Goal: Information Seeking & Learning: Learn about a topic

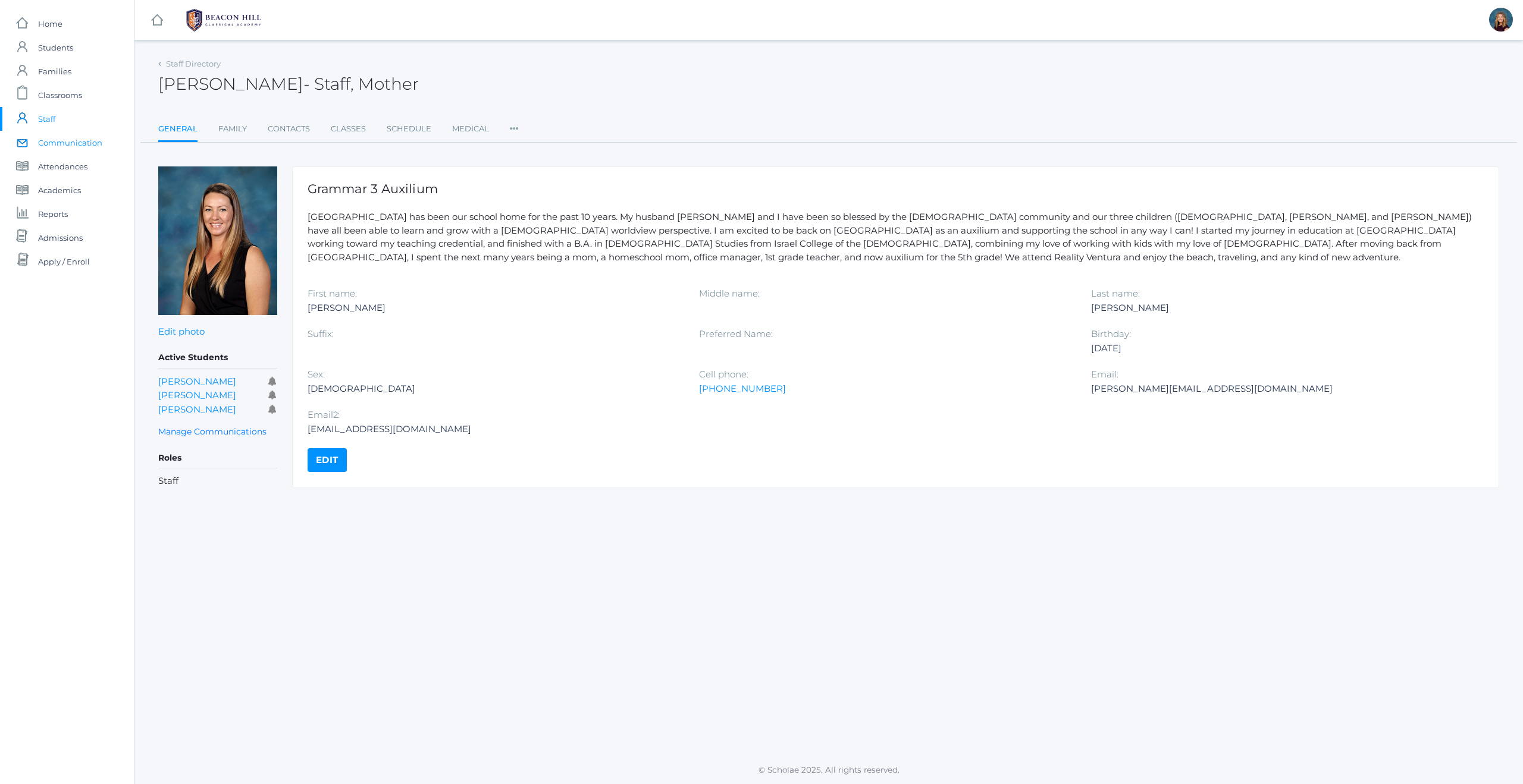
click at [59, 142] on span "Communication" at bounding box center [70, 143] width 64 height 24
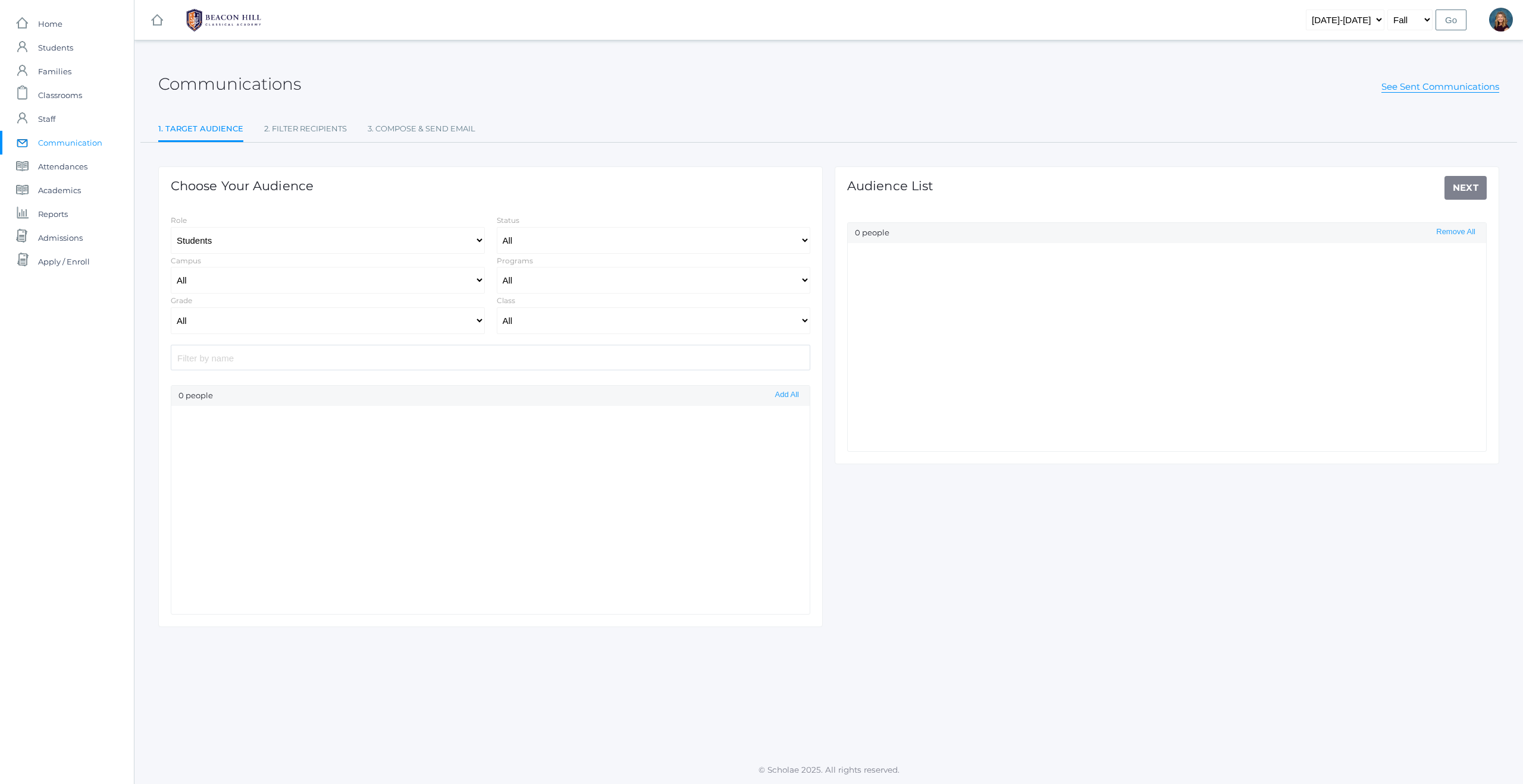
select select "Enrolled"
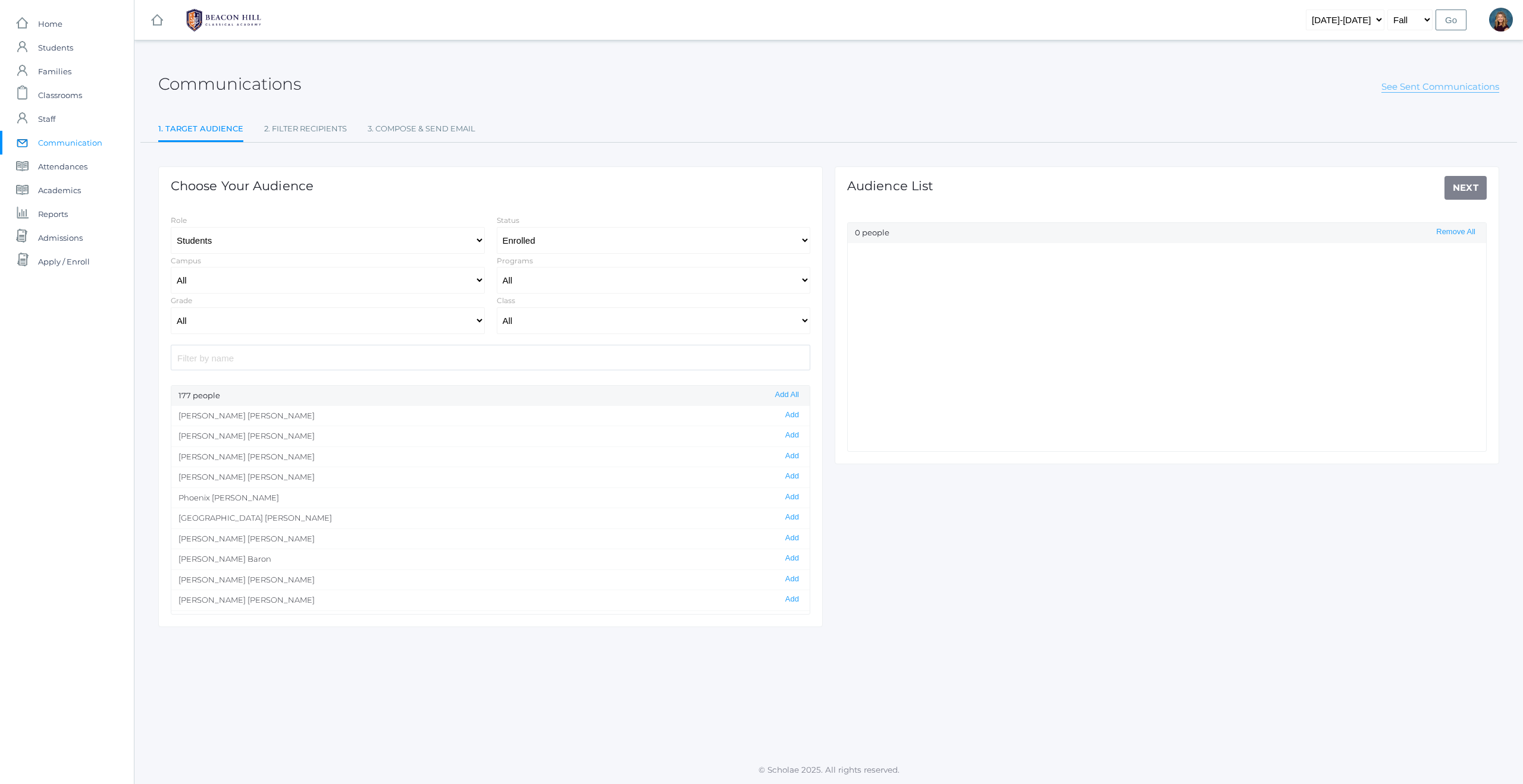
click at [1437, 86] on link "See Sent Communications" at bounding box center [1440, 86] width 118 height 12
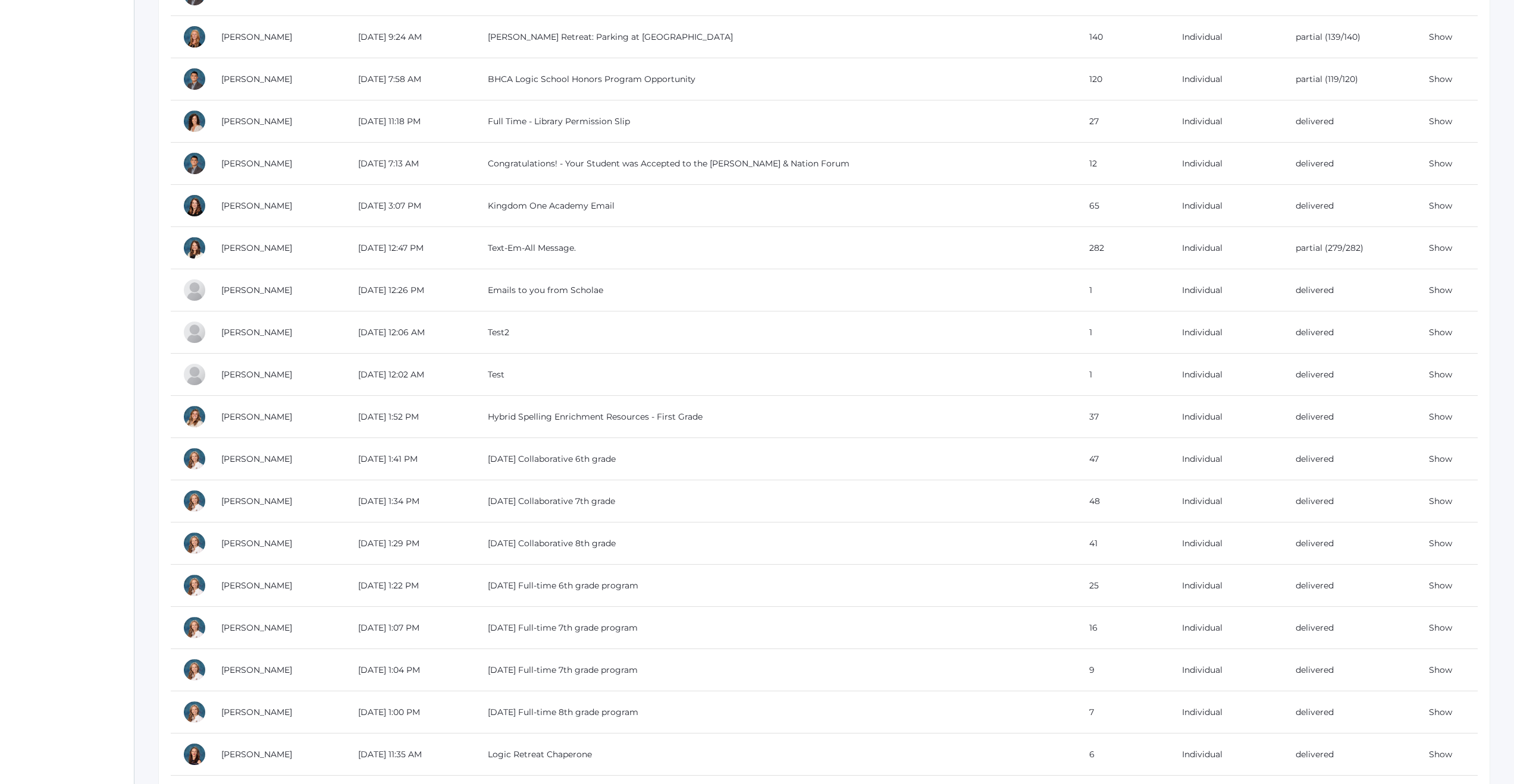
scroll to position [752, 0]
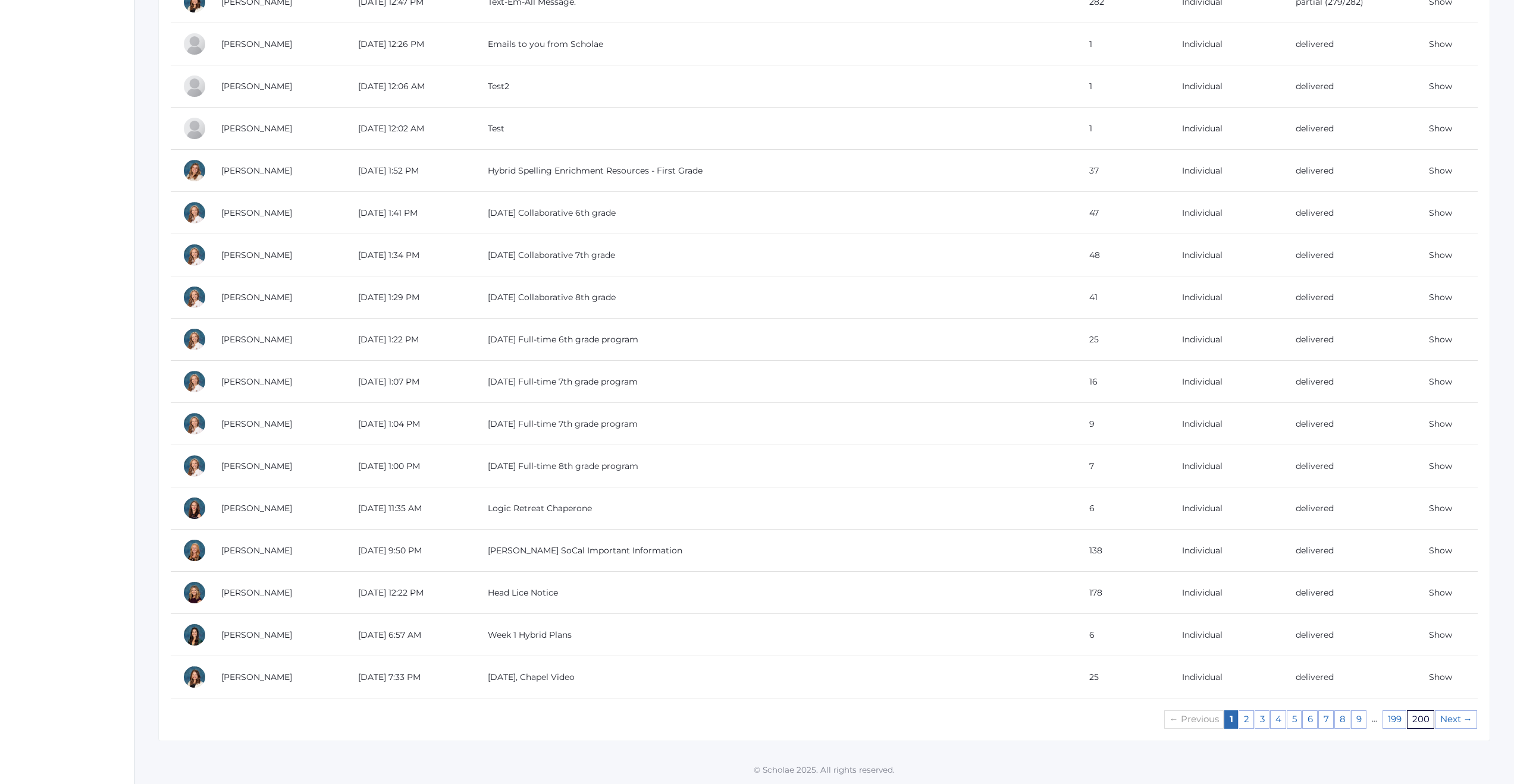
click at [1425, 723] on link "200" at bounding box center [1421, 720] width 27 height 18
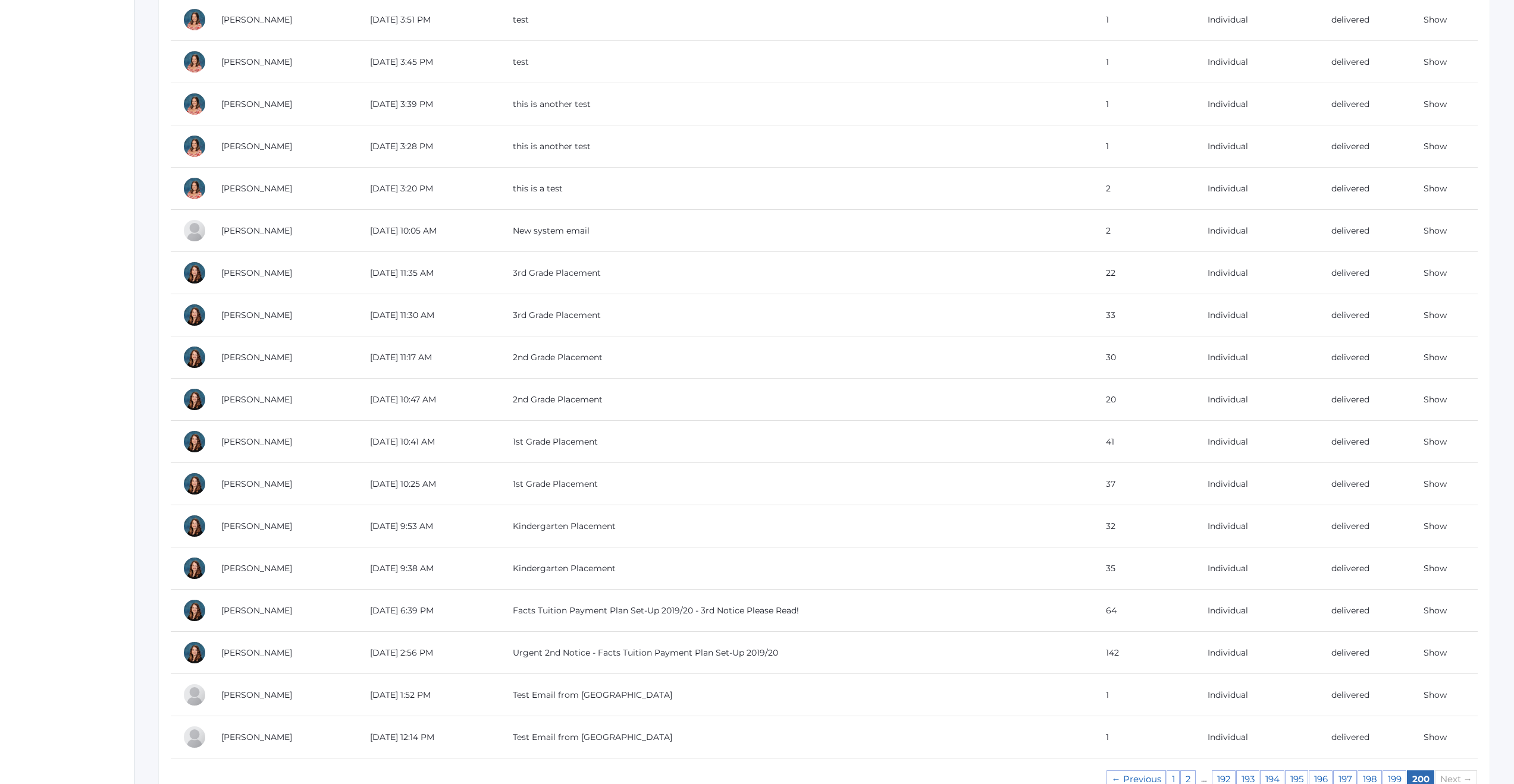
scroll to position [456, 0]
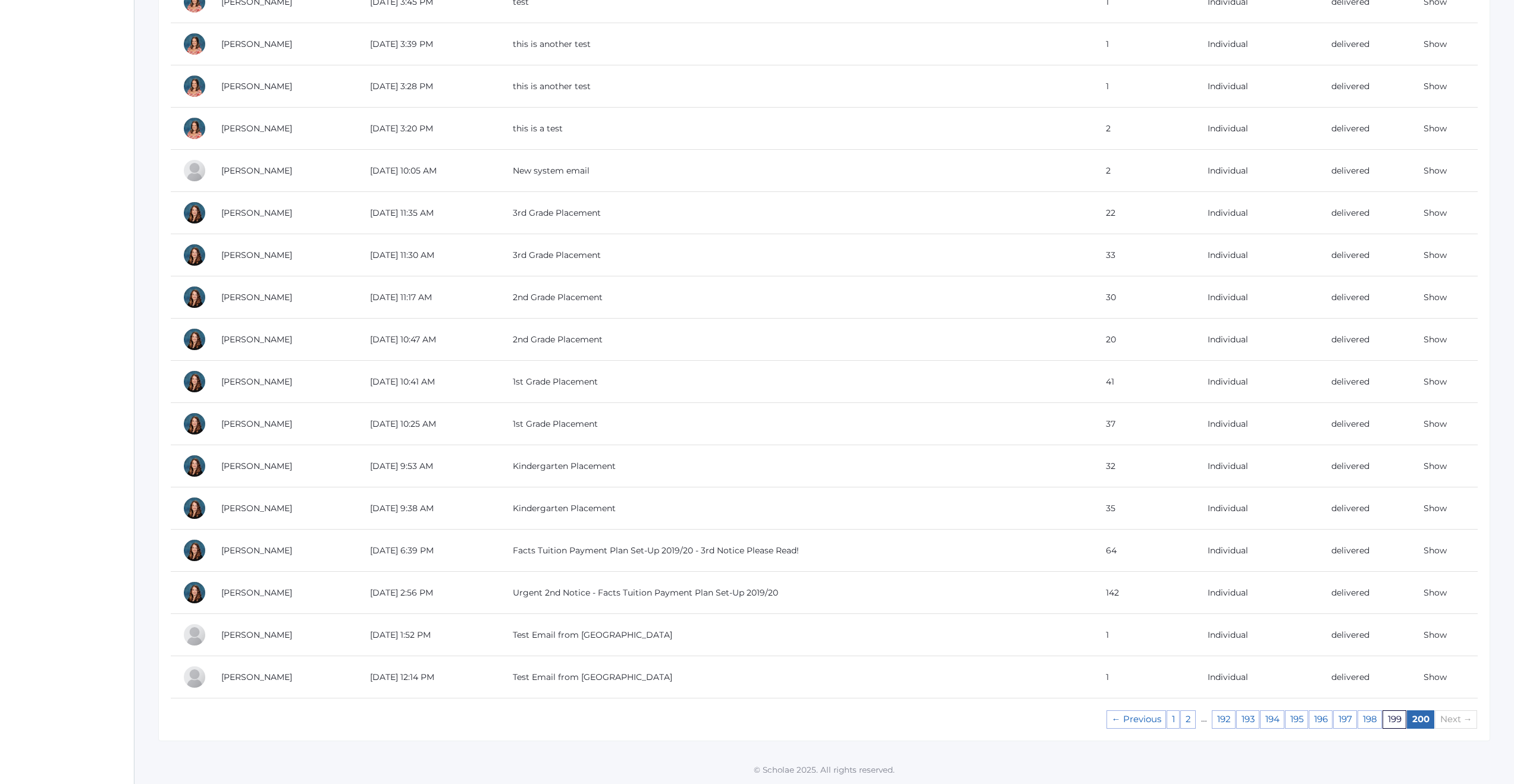
click at [1391, 714] on link "199" at bounding box center [1395, 720] width 24 height 18
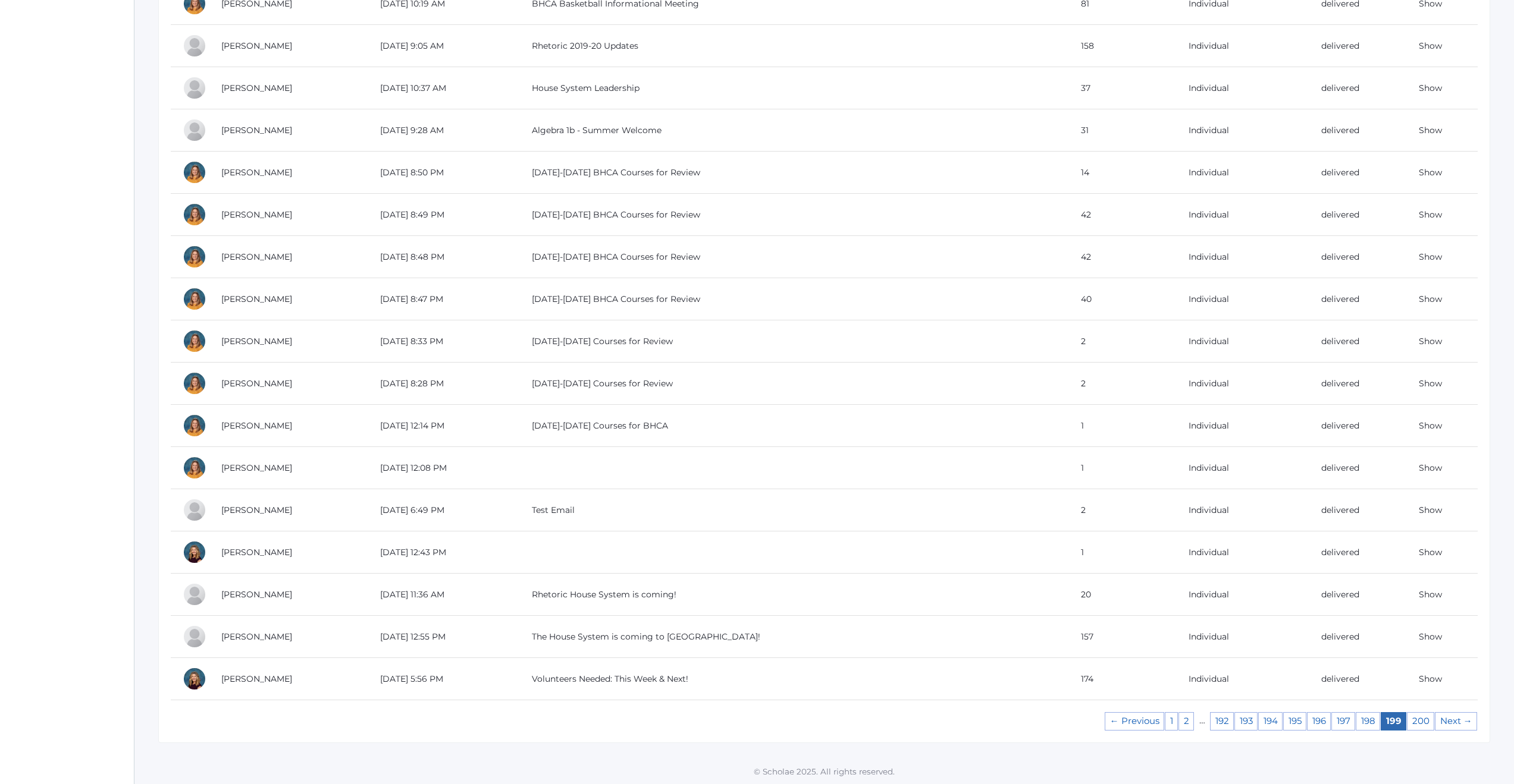
scroll to position [752, 0]
click at [1340, 722] on link "197" at bounding box center [1344, 720] width 24 height 18
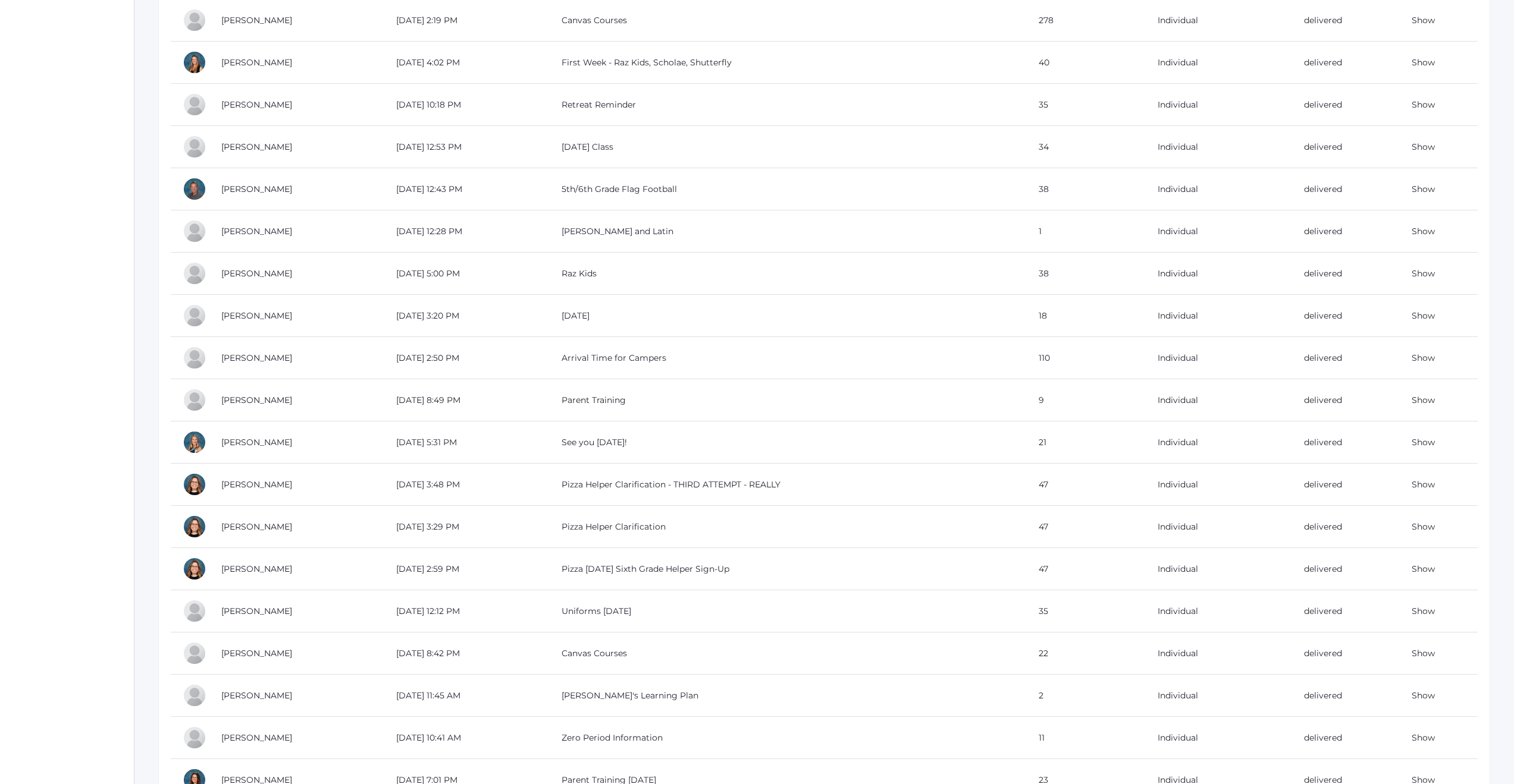
scroll to position [752, 0]
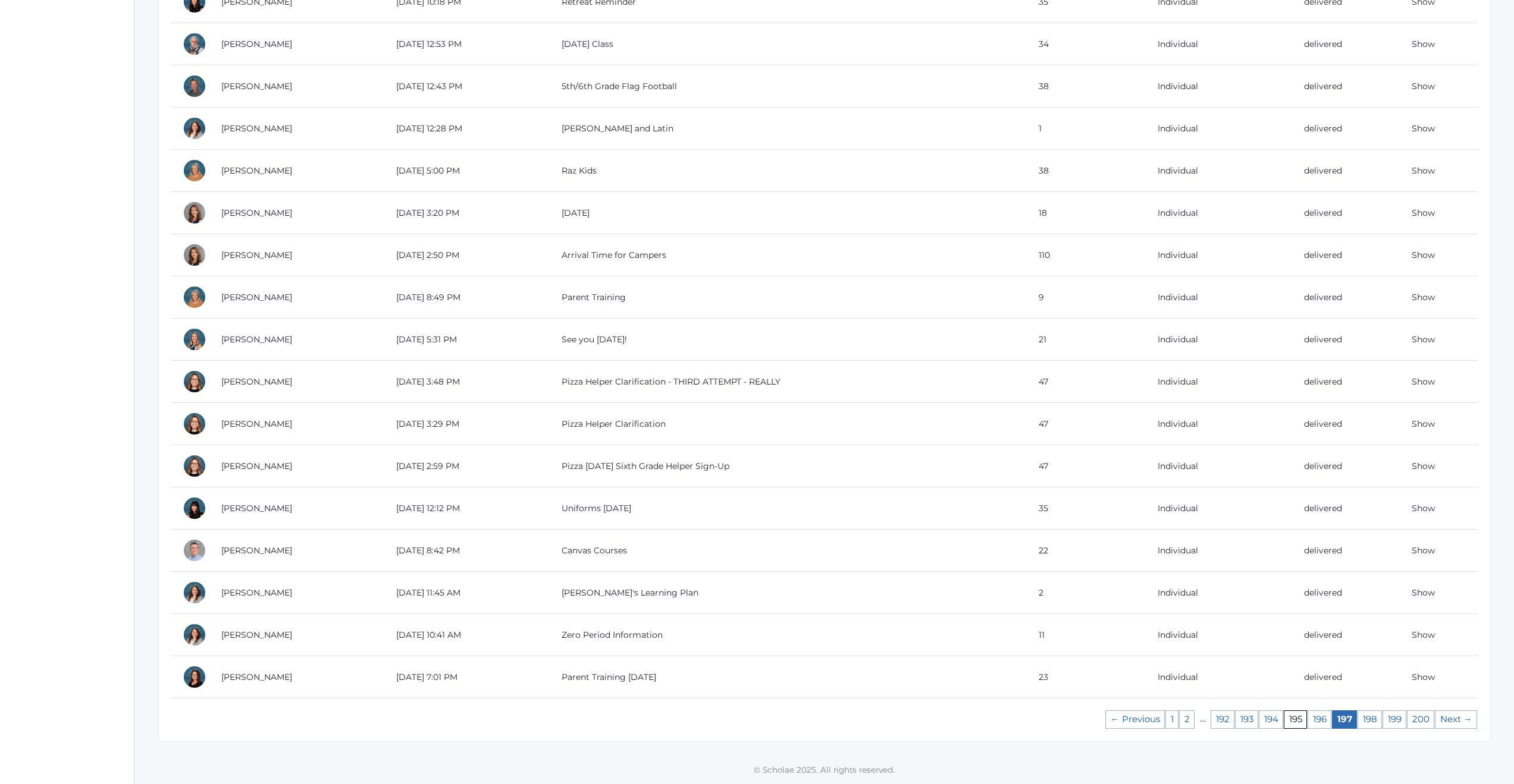
click at [1296, 722] on link "195" at bounding box center [1295, 720] width 23 height 18
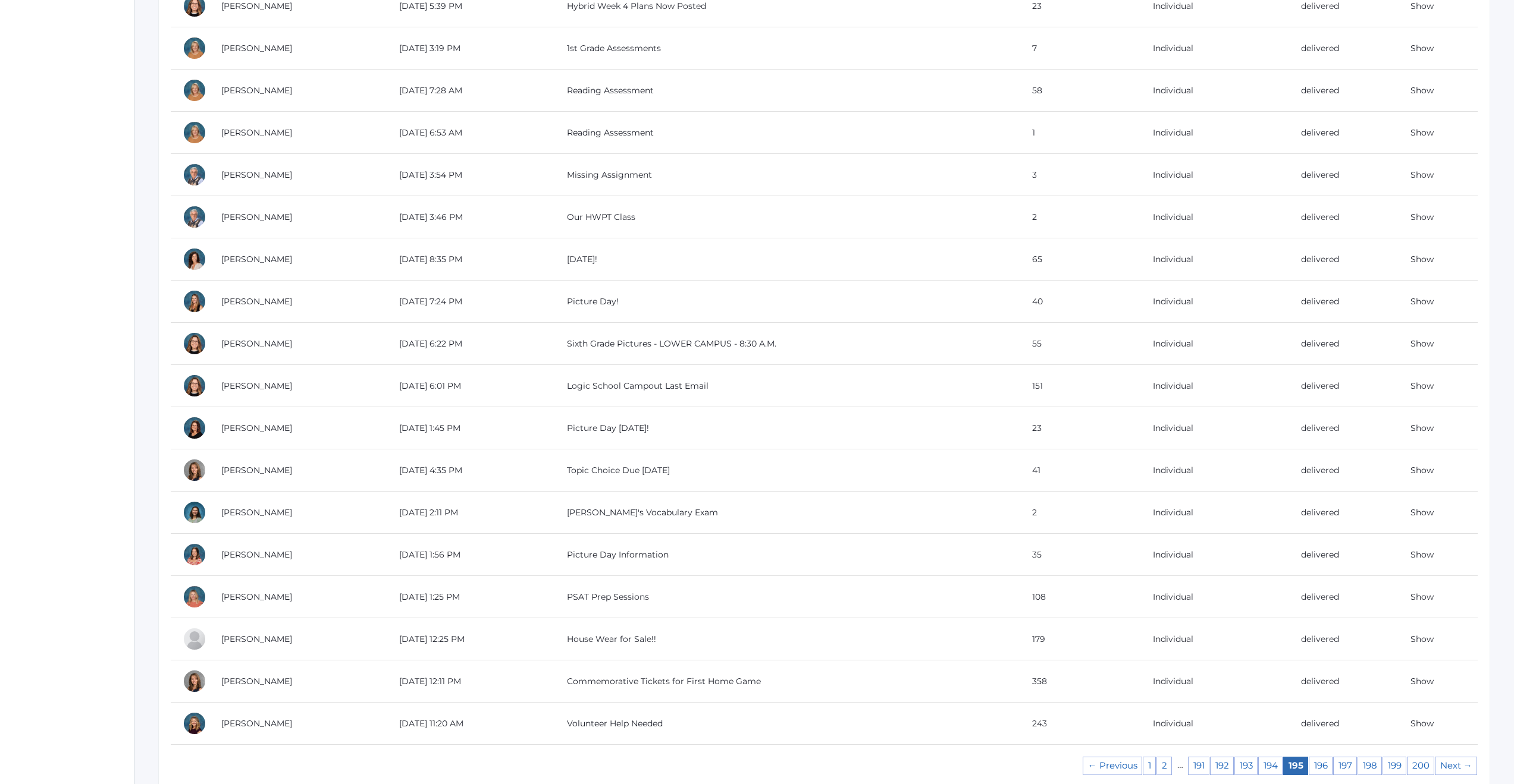
scroll to position [752, 0]
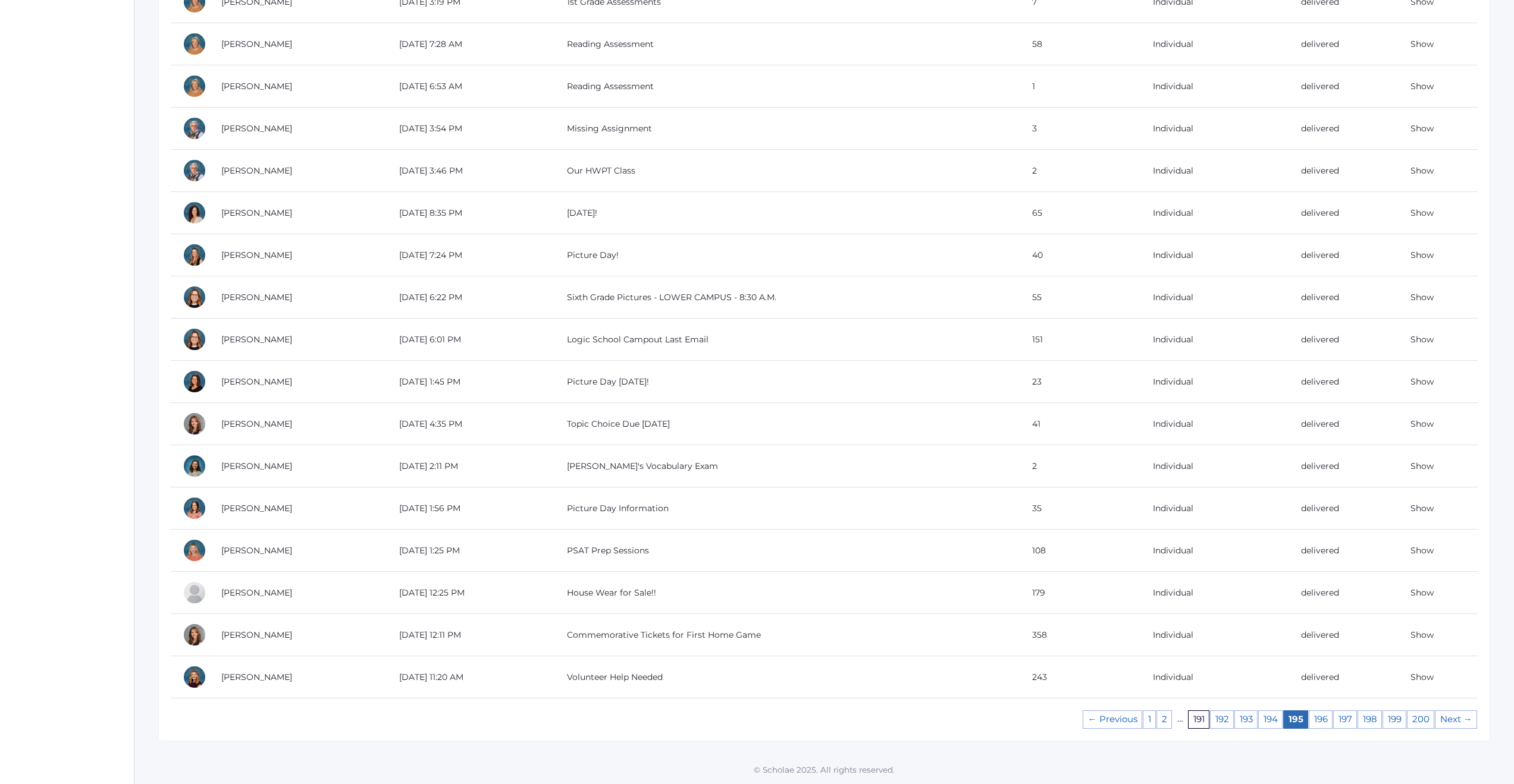
click at [1195, 723] on link "191" at bounding box center [1198, 720] width 21 height 18
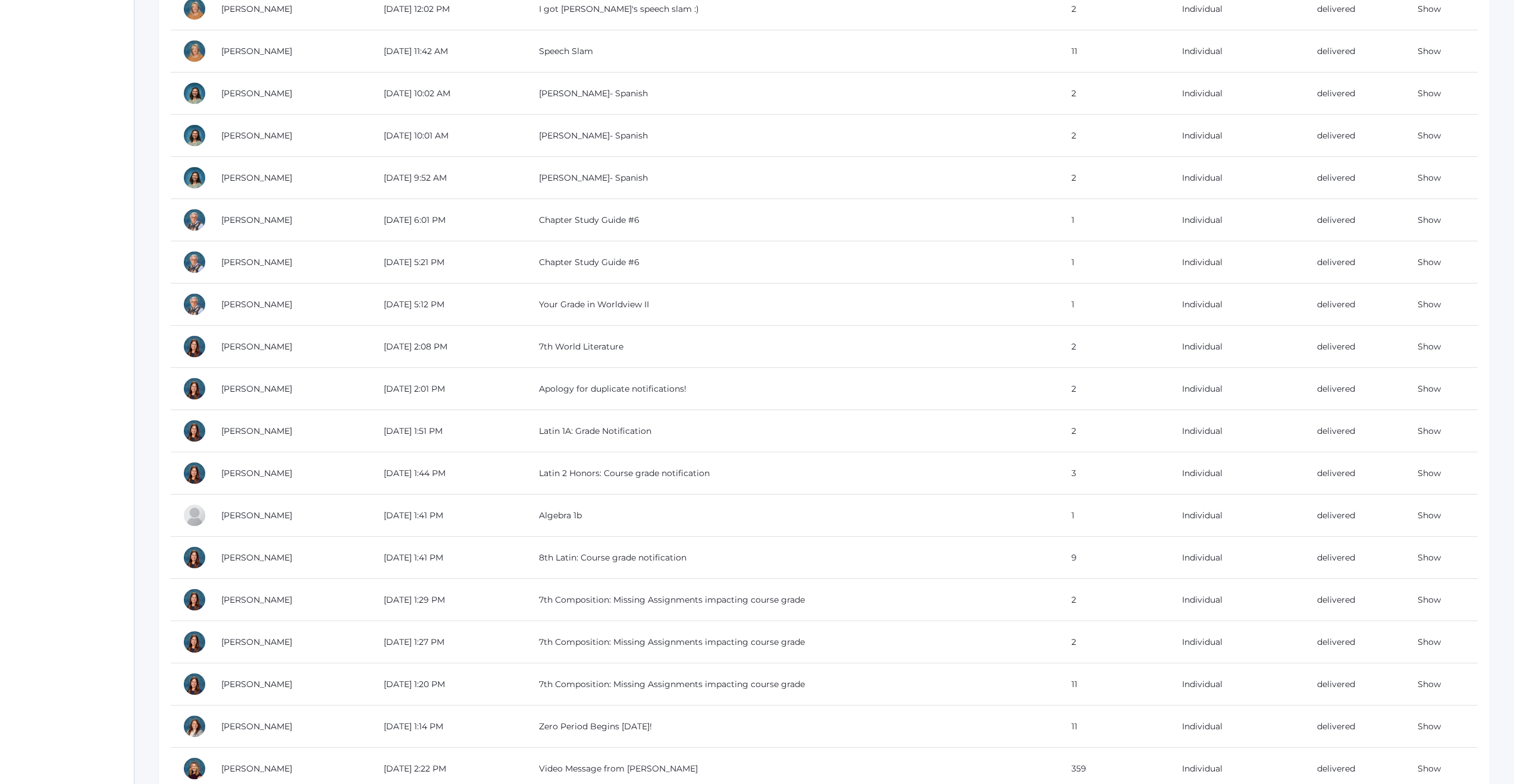
scroll to position [752, 0]
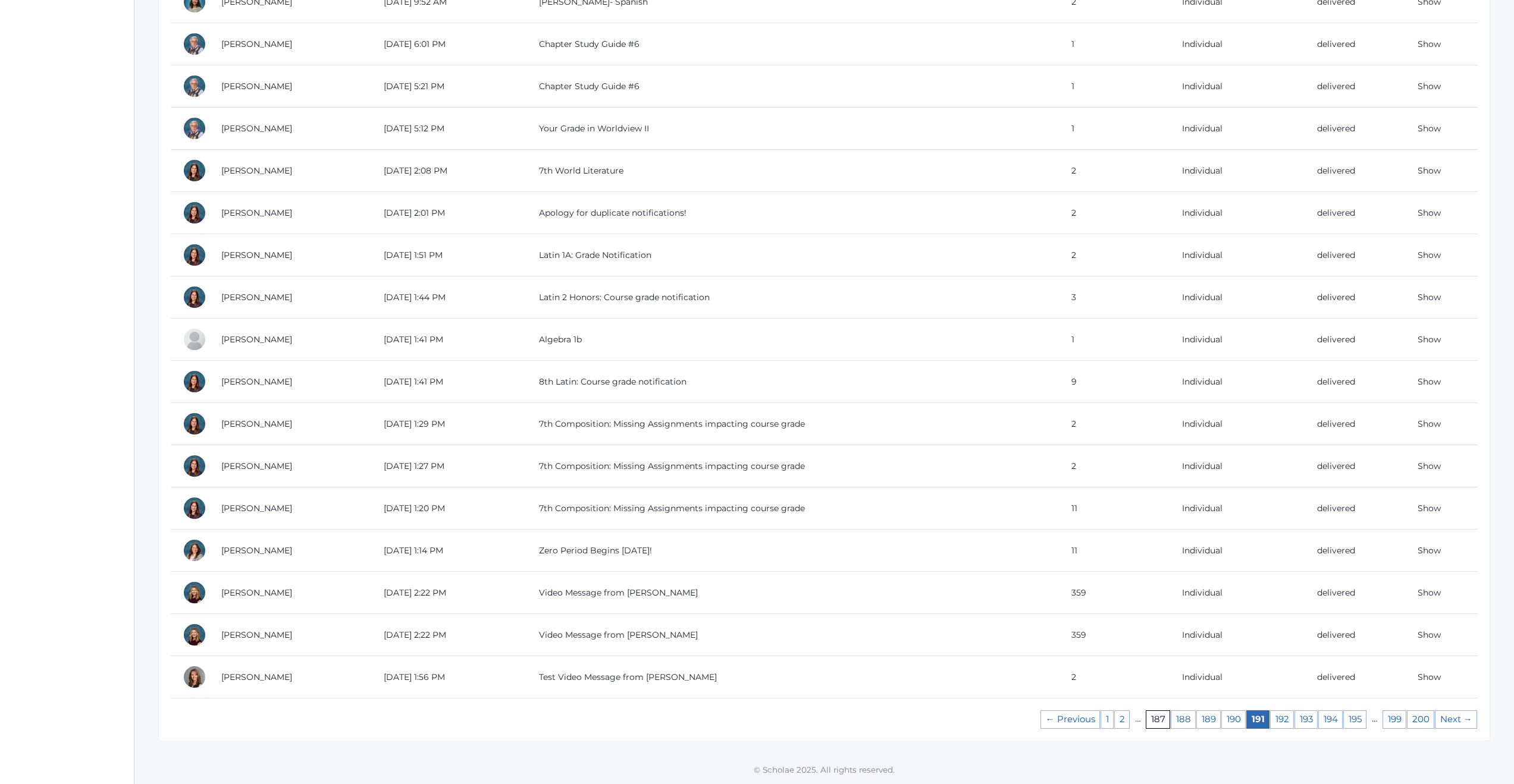
click at [1158, 717] on link "187" at bounding box center [1158, 720] width 25 height 18
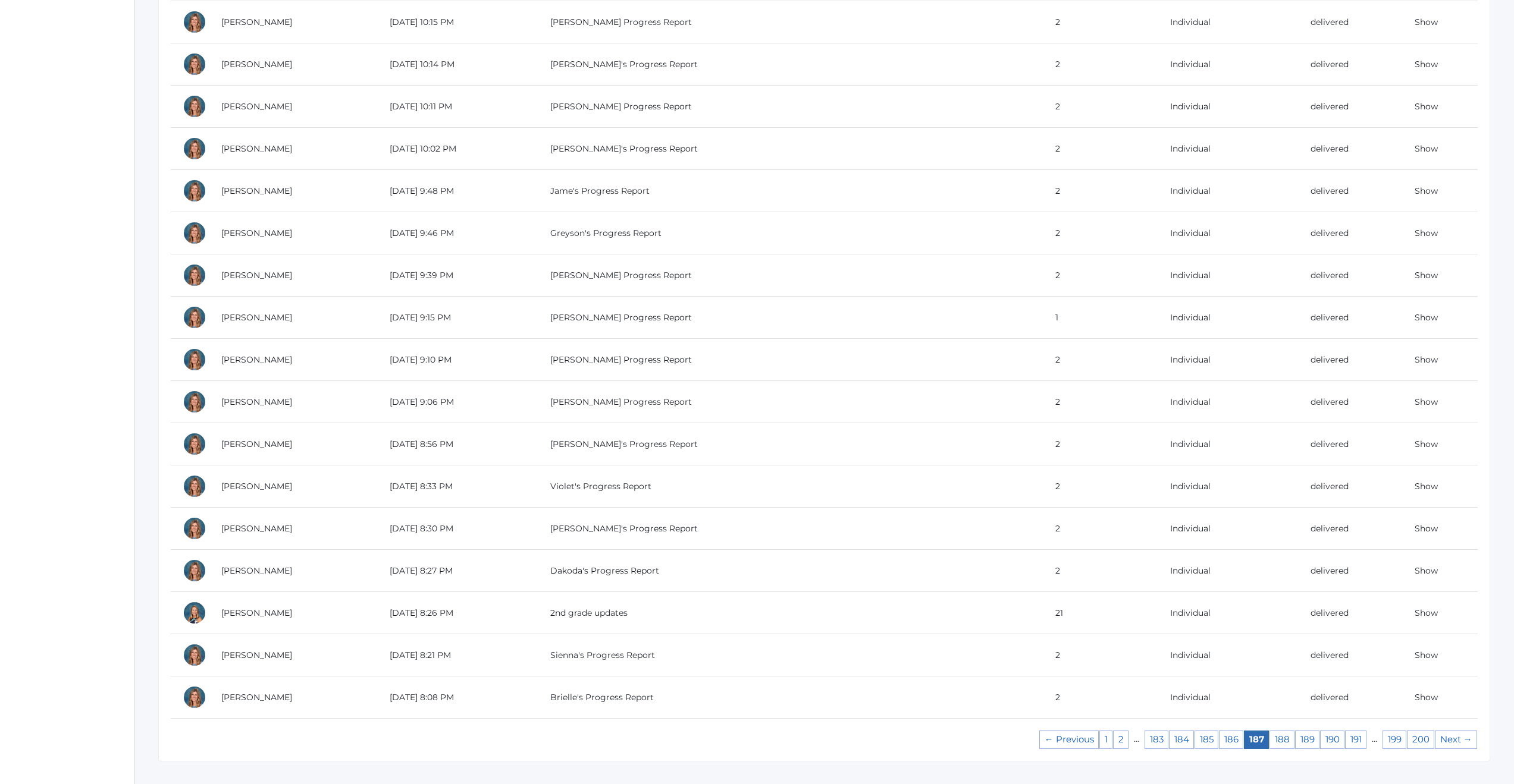
scroll to position [752, 0]
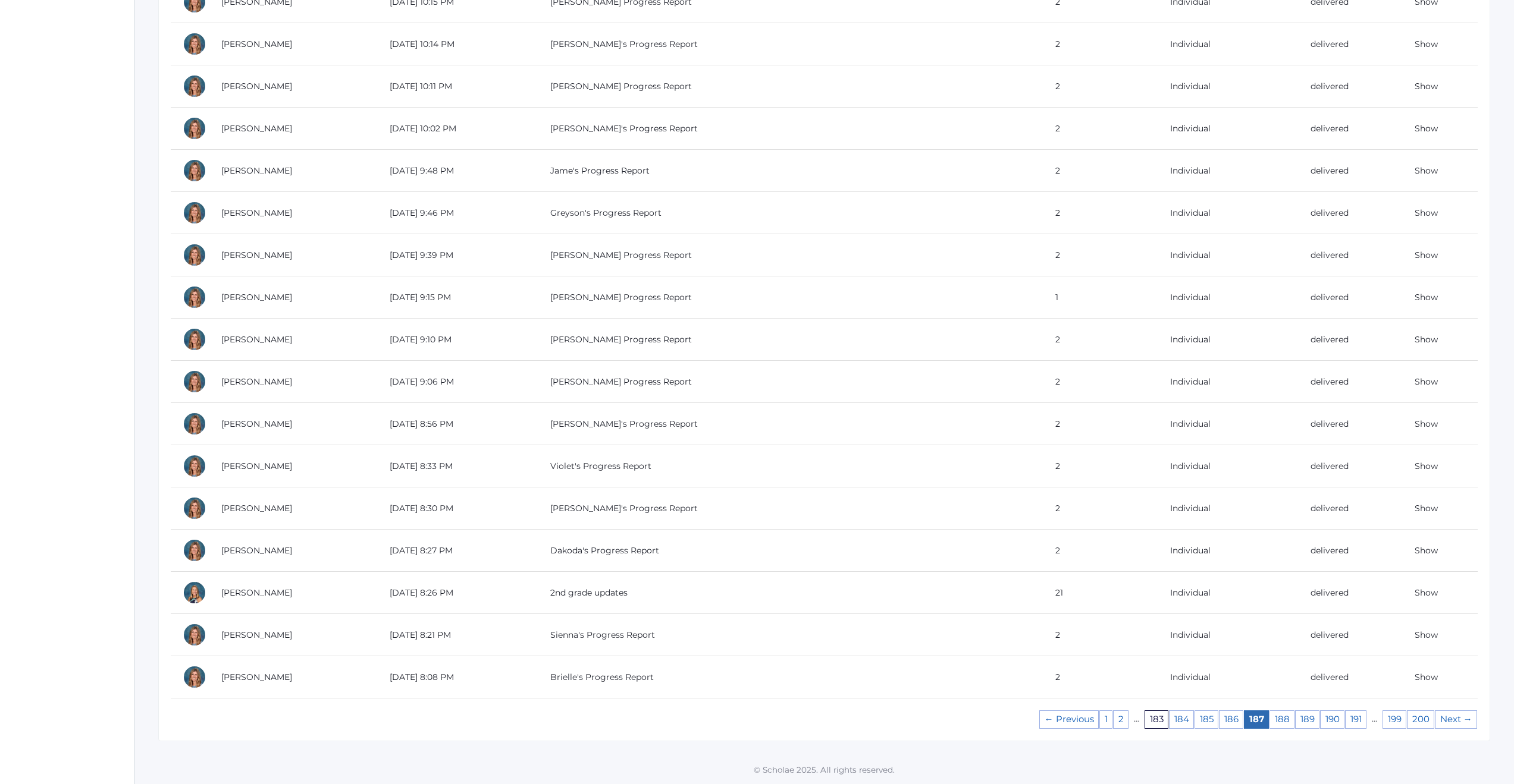
click at [1155, 718] on link "183" at bounding box center [1157, 720] width 24 height 18
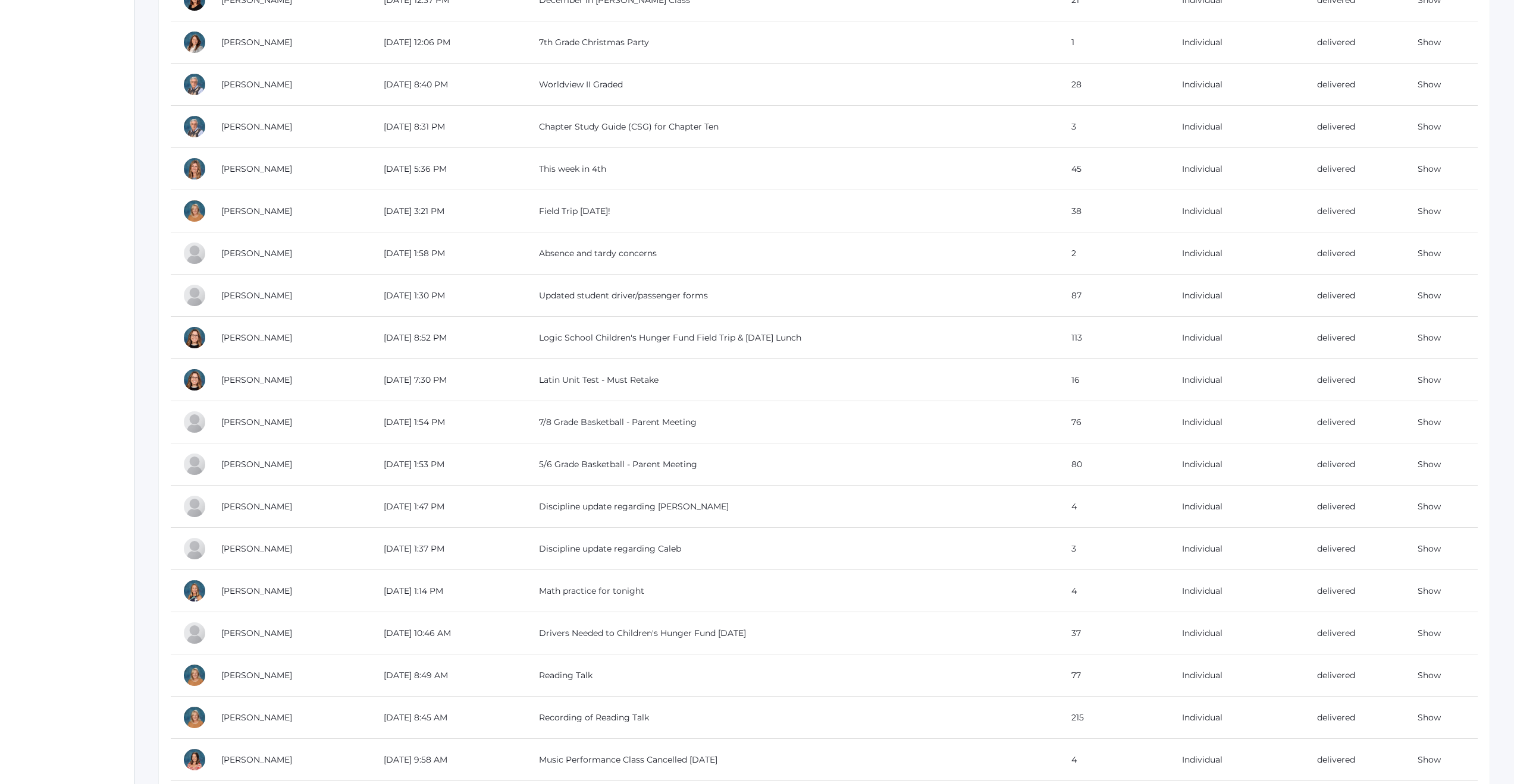
scroll to position [752, 0]
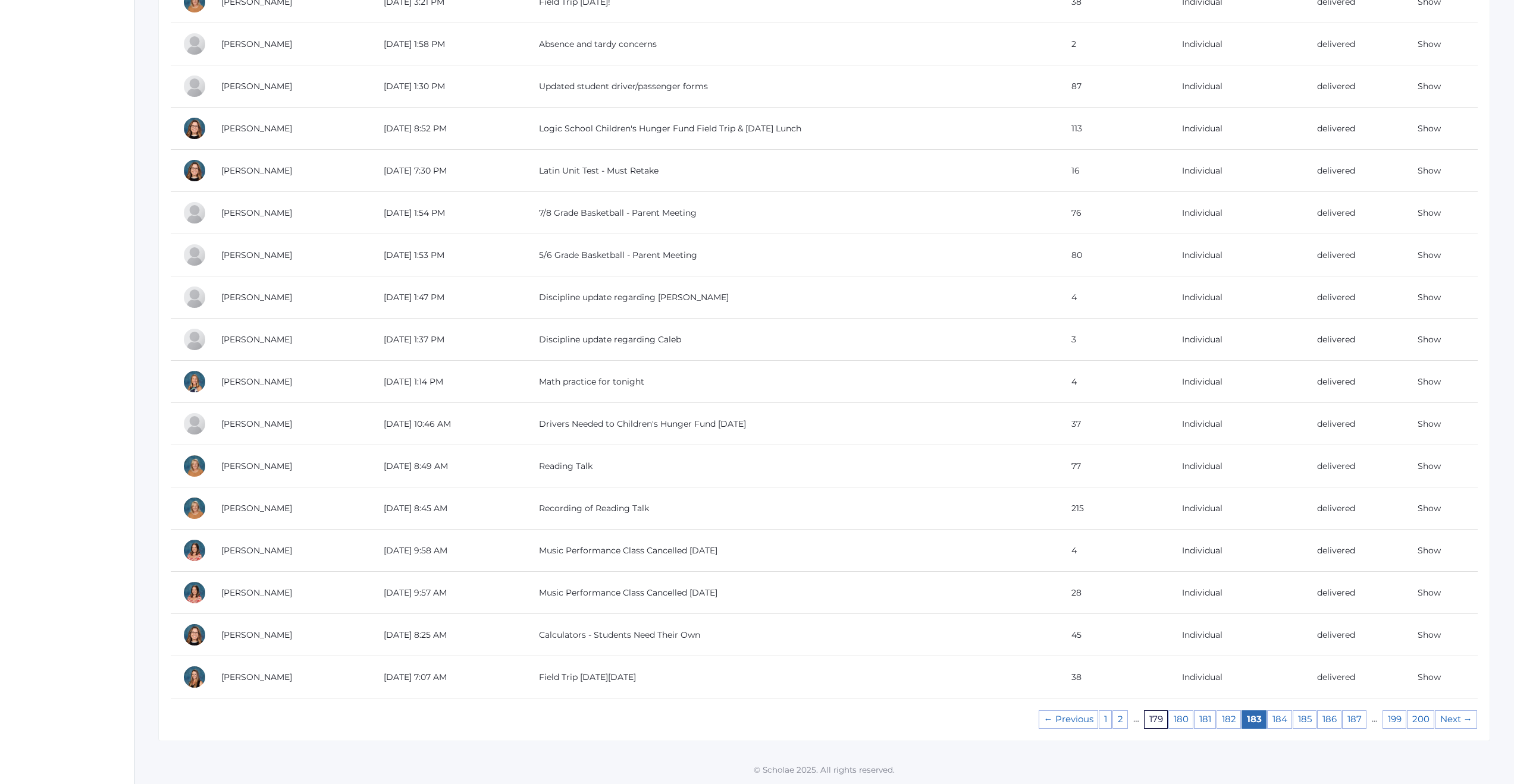
click at [1157, 726] on link "179" at bounding box center [1156, 720] width 24 height 18
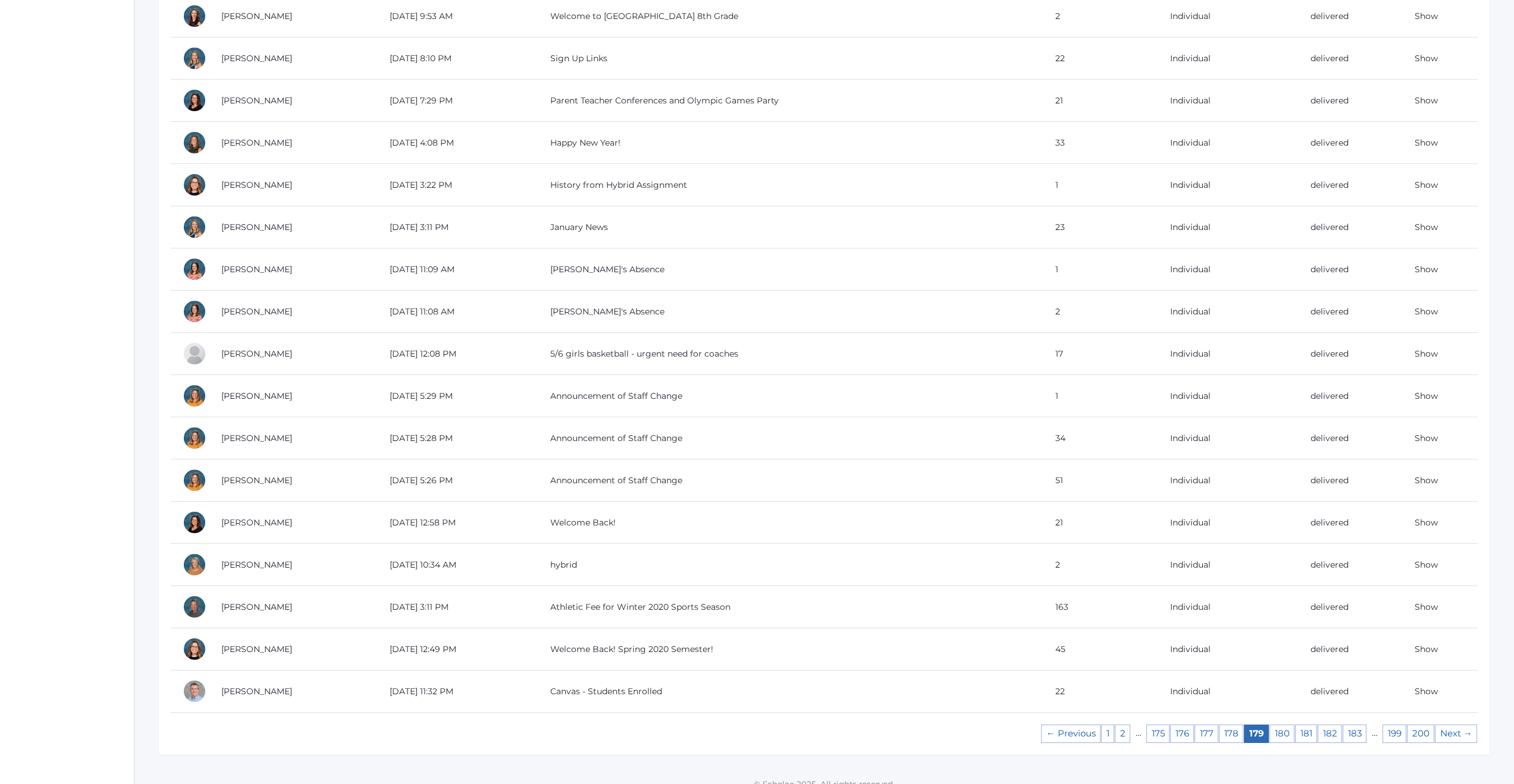
scroll to position [752, 0]
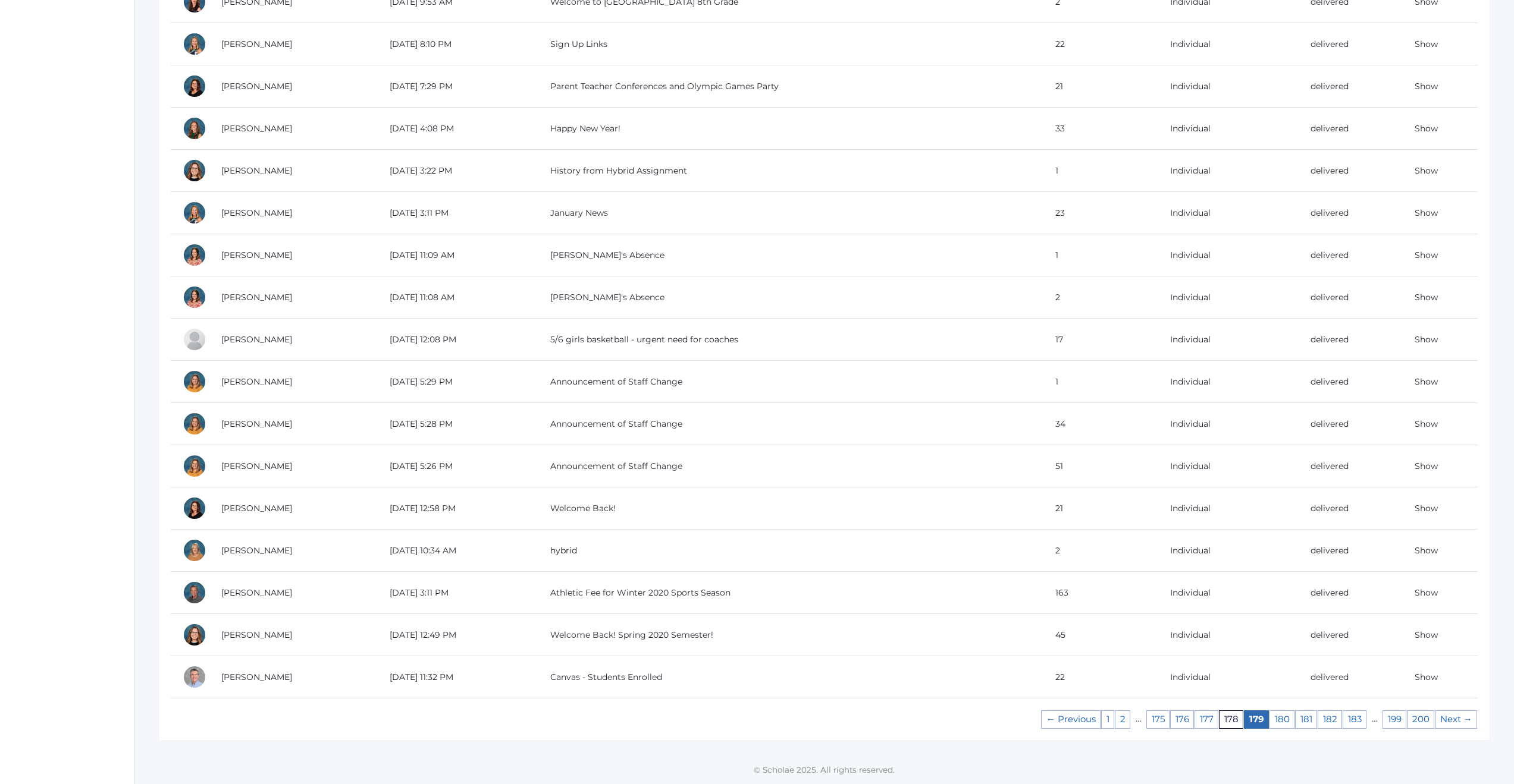
click at [1236, 721] on link "178" at bounding box center [1231, 720] width 25 height 18
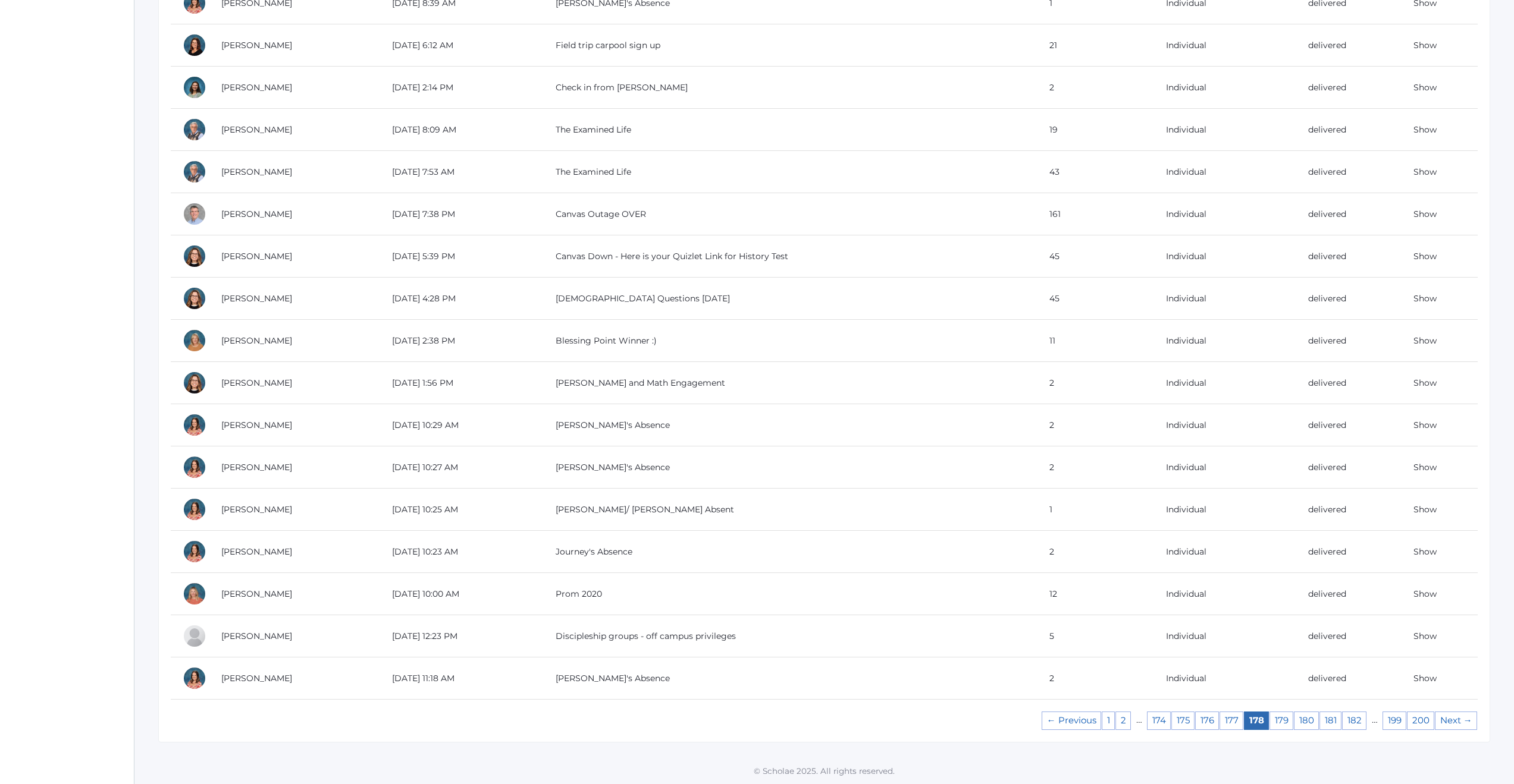
scroll to position [752, 0]
click at [1231, 725] on link "177" at bounding box center [1231, 720] width 24 height 18
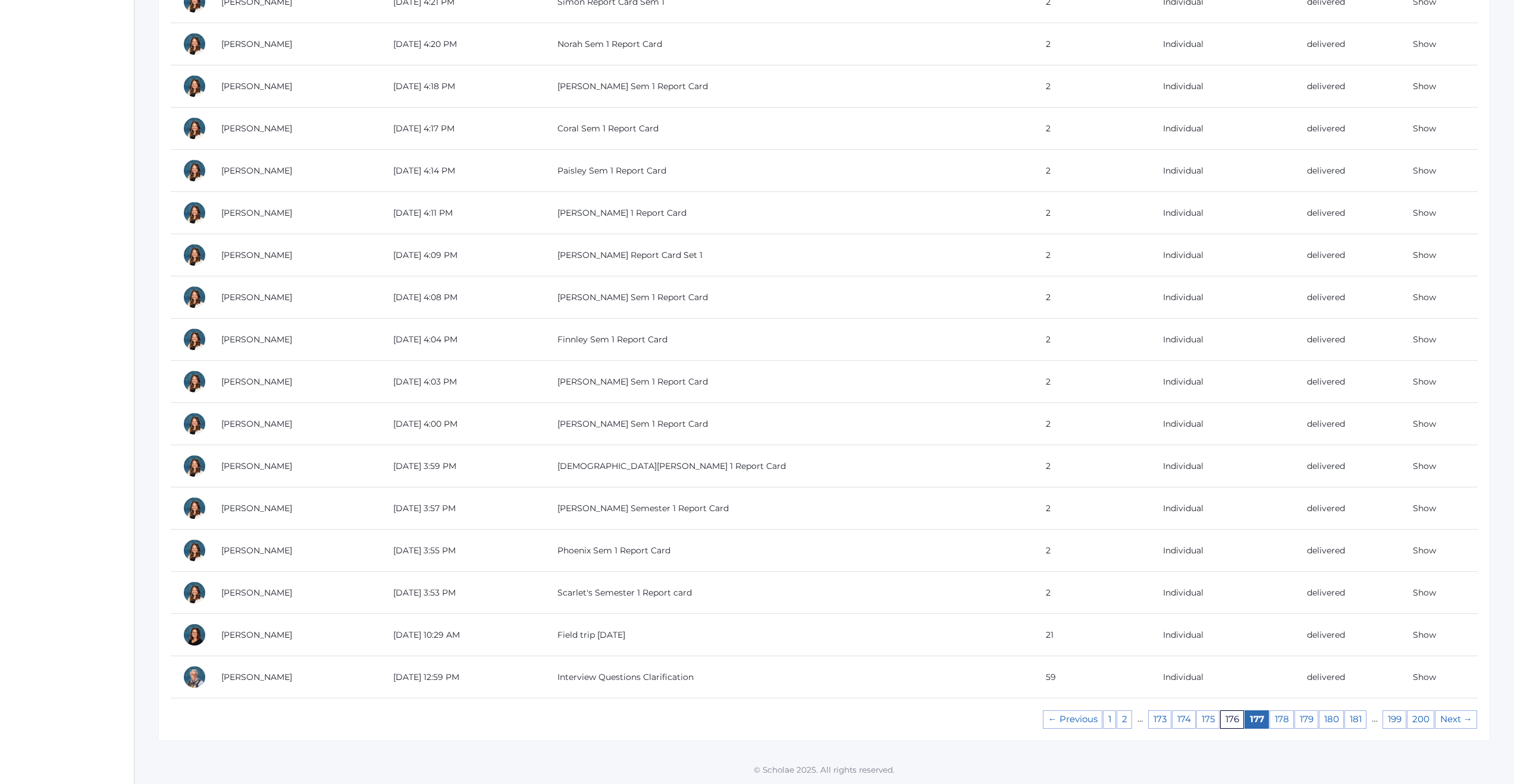
click at [1237, 721] on link "176" at bounding box center [1232, 720] width 24 height 18
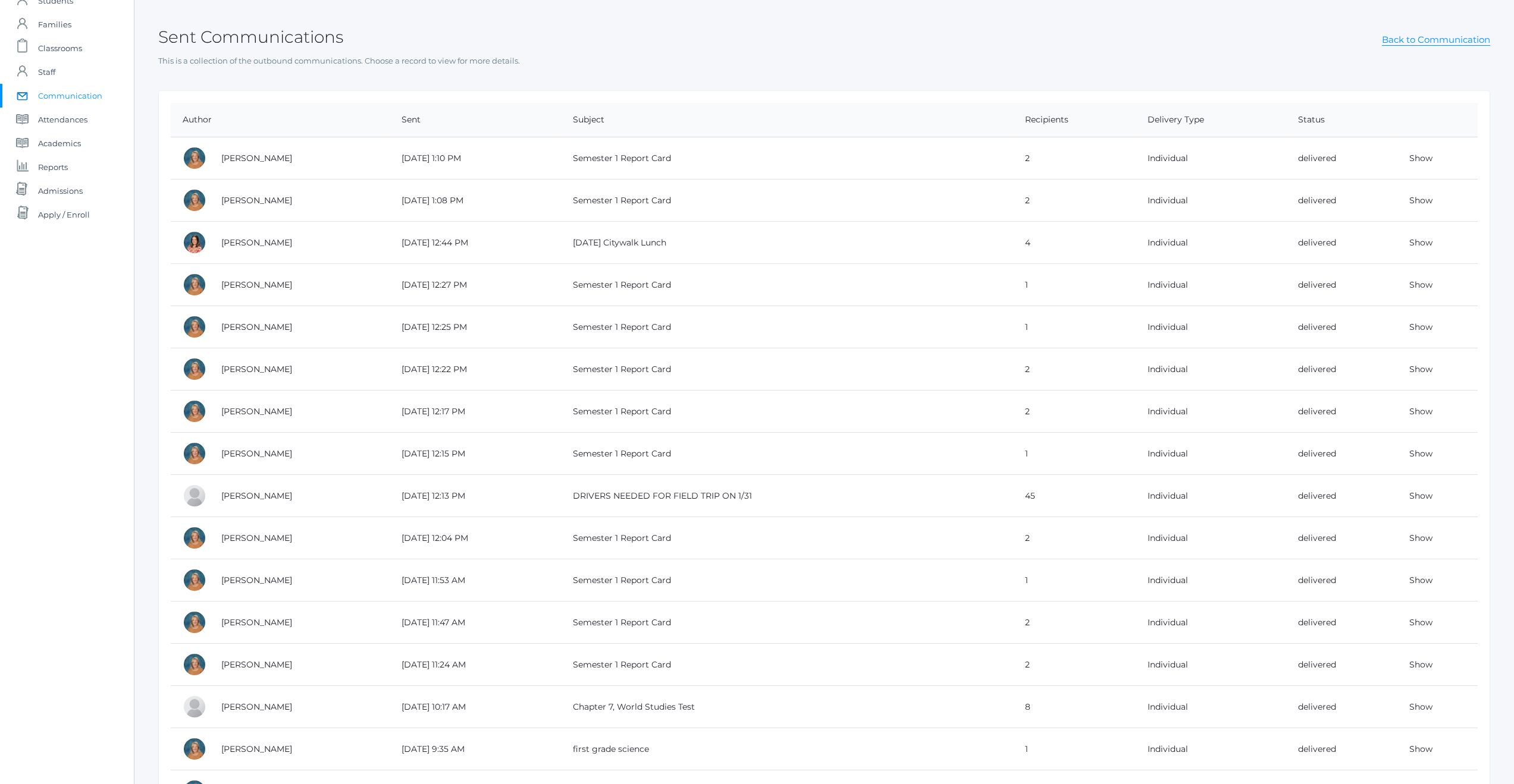
scroll to position [59, 0]
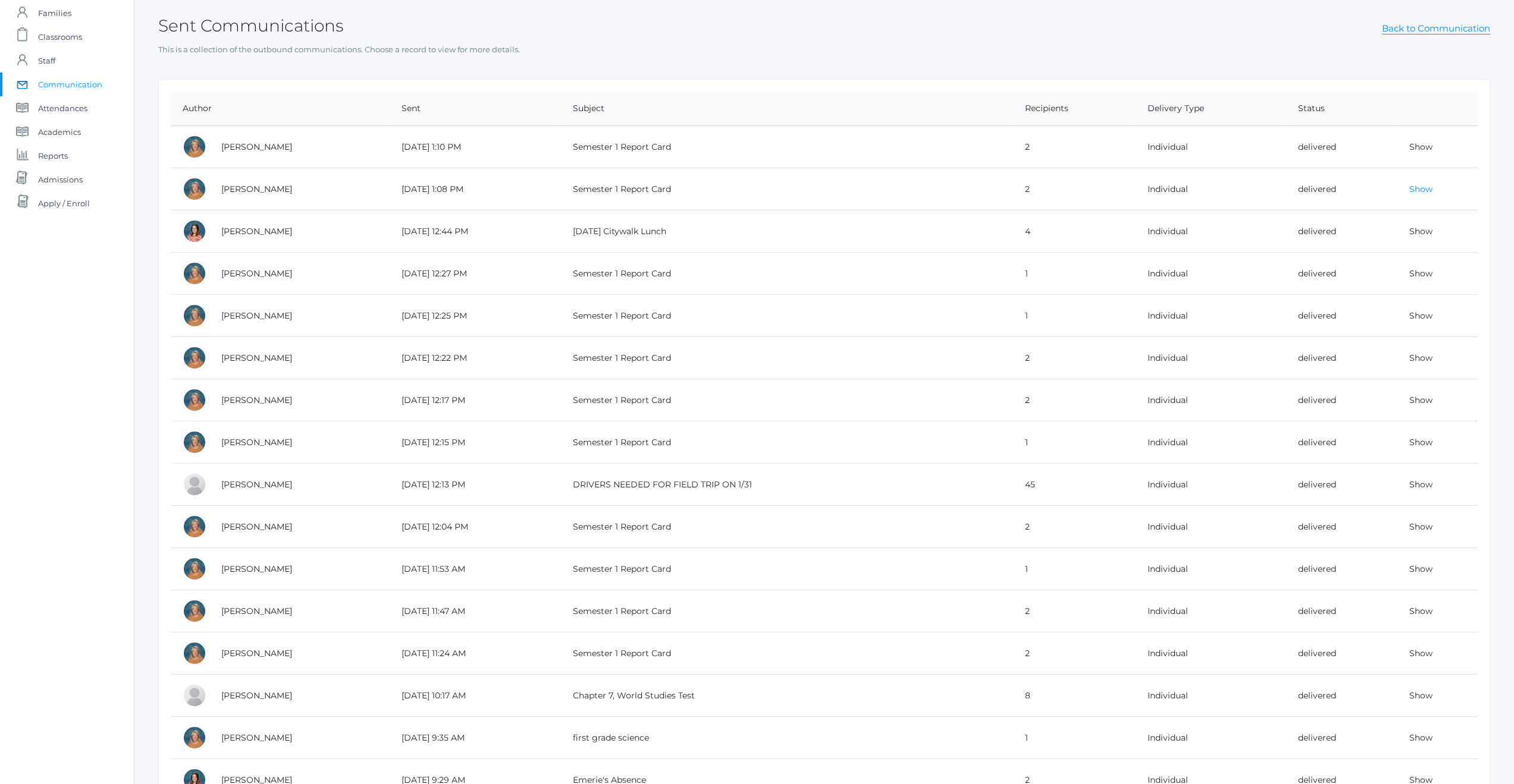
click at [1417, 189] on link "Show" at bounding box center [1421, 189] width 23 height 11
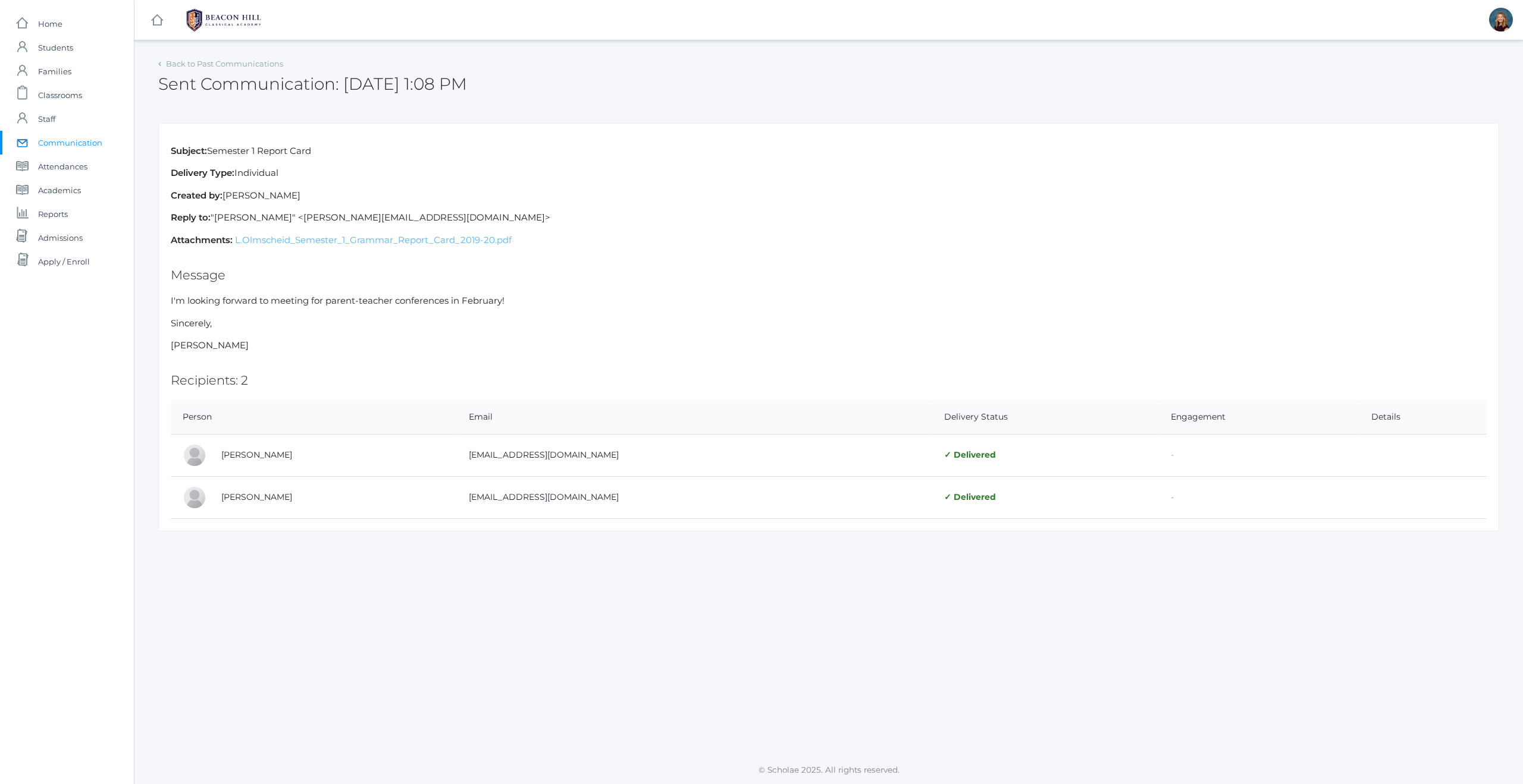
click at [380, 241] on link "L.Olmscheid_Semester_1_Grammar_Report_Card_2019-20.pdf" at bounding box center [373, 240] width 276 height 11
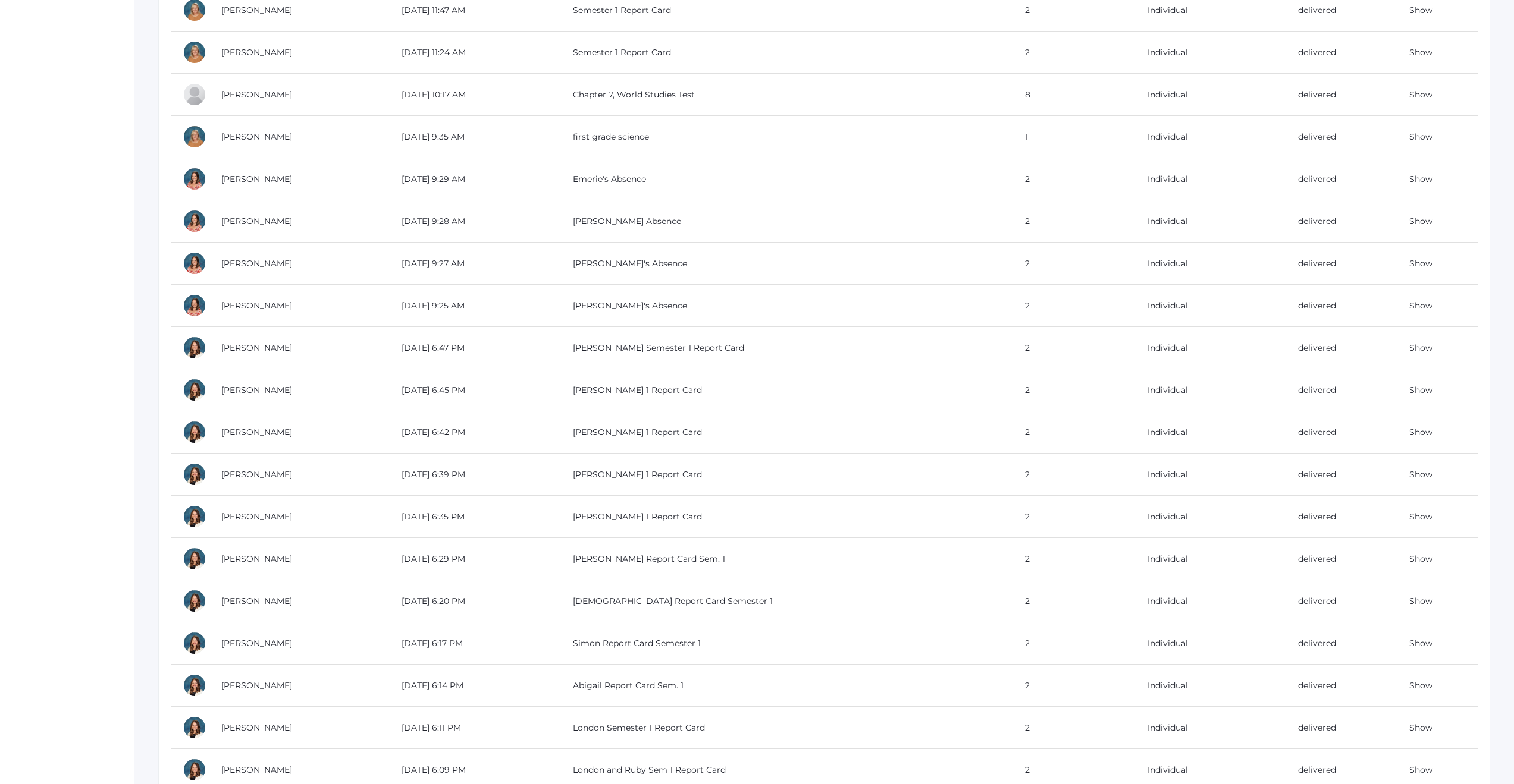
scroll to position [752, 0]
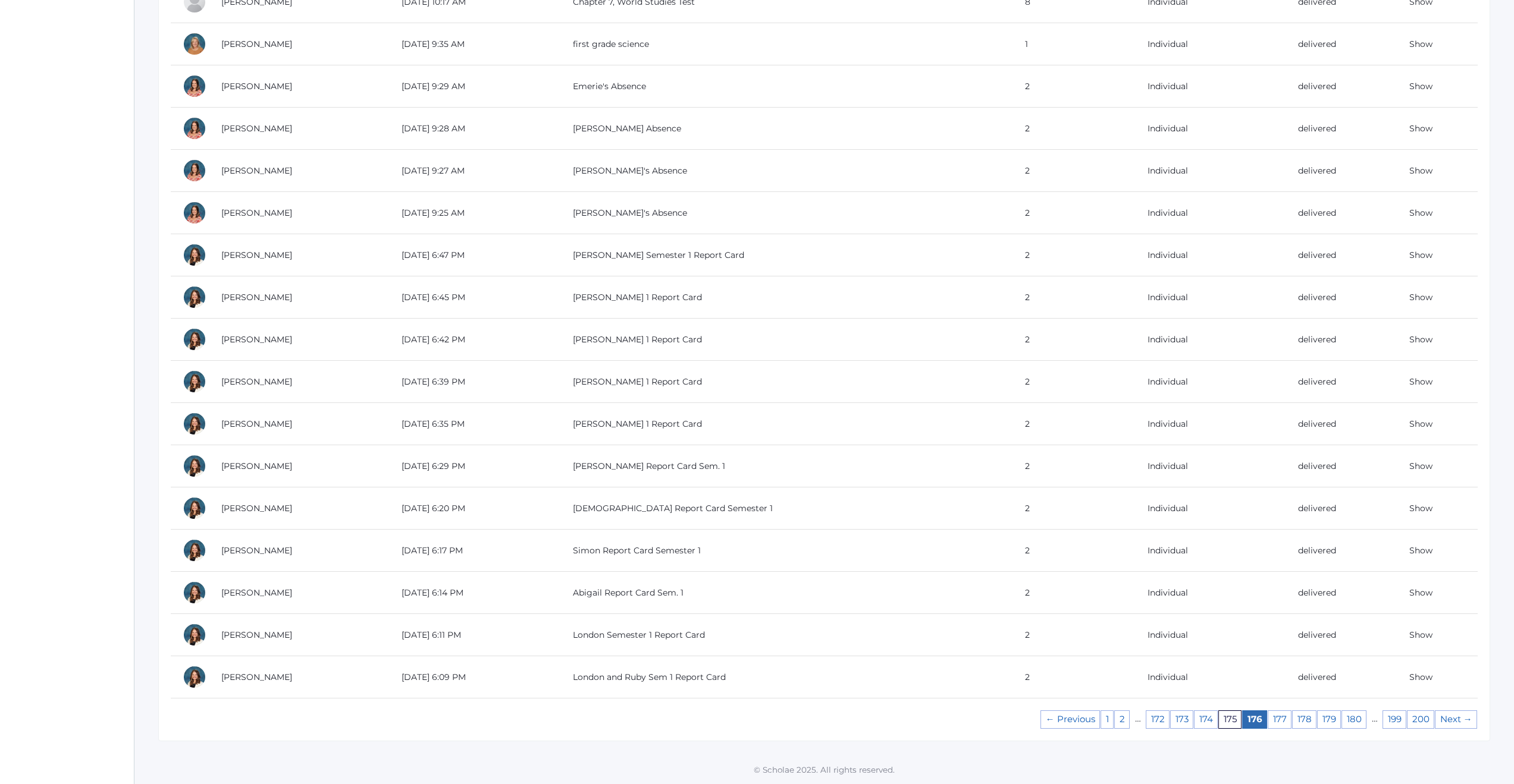
click at [1227, 716] on link "175" at bounding box center [1229, 720] width 23 height 18
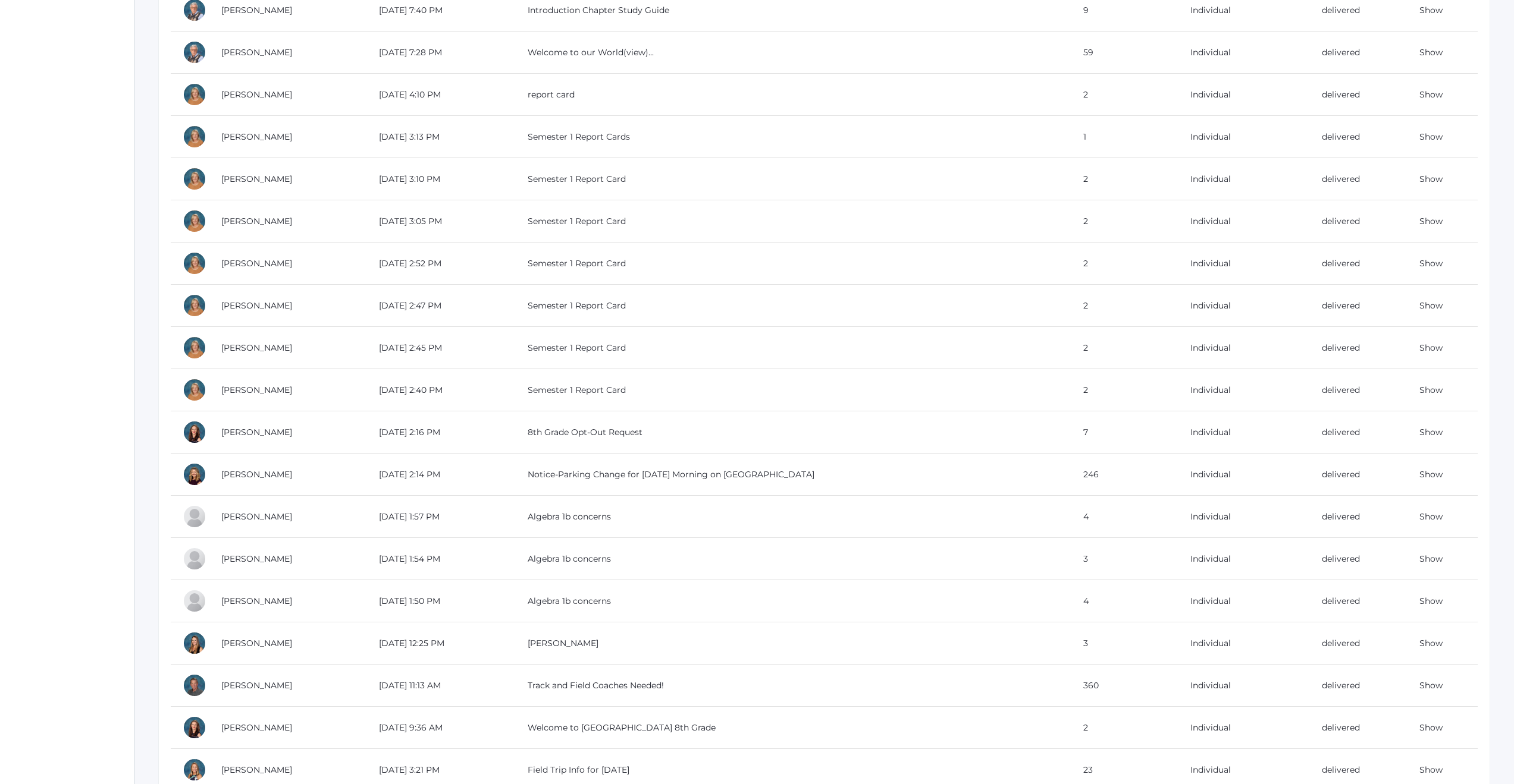
scroll to position [752, 0]
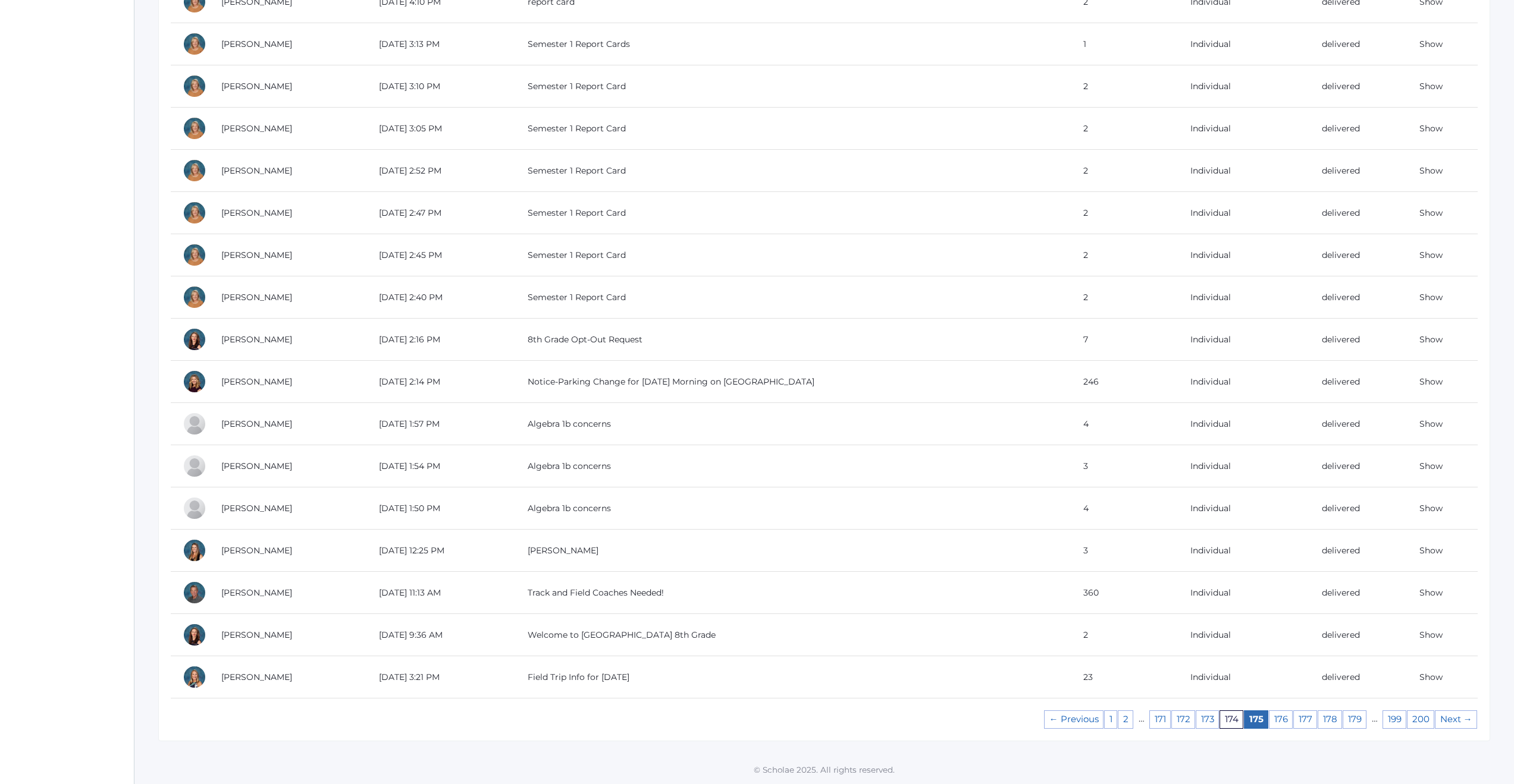
click at [1231, 722] on link "174" at bounding box center [1231, 720] width 24 height 18
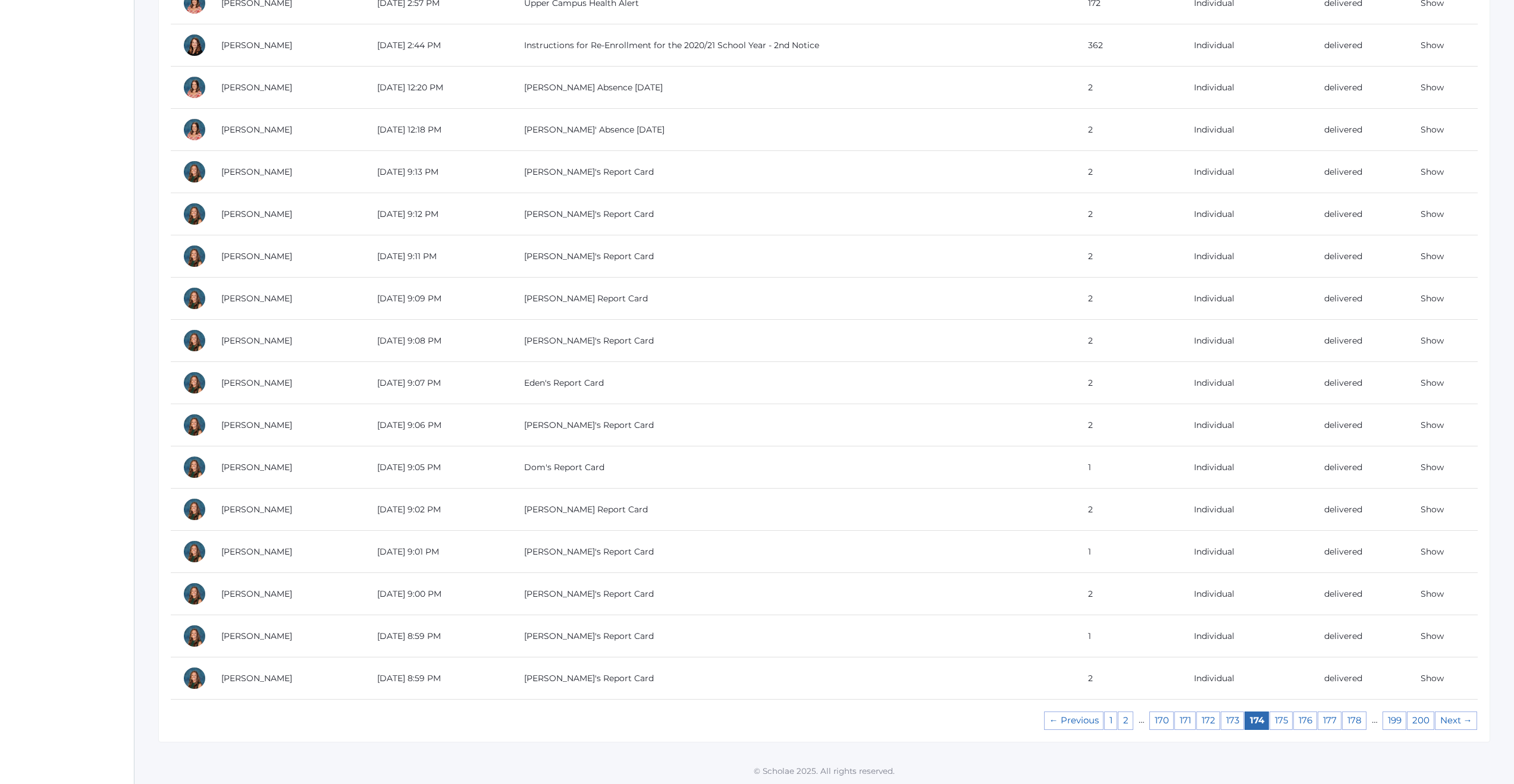
scroll to position [752, 0]
click at [1236, 723] on link "173" at bounding box center [1232, 720] width 23 height 18
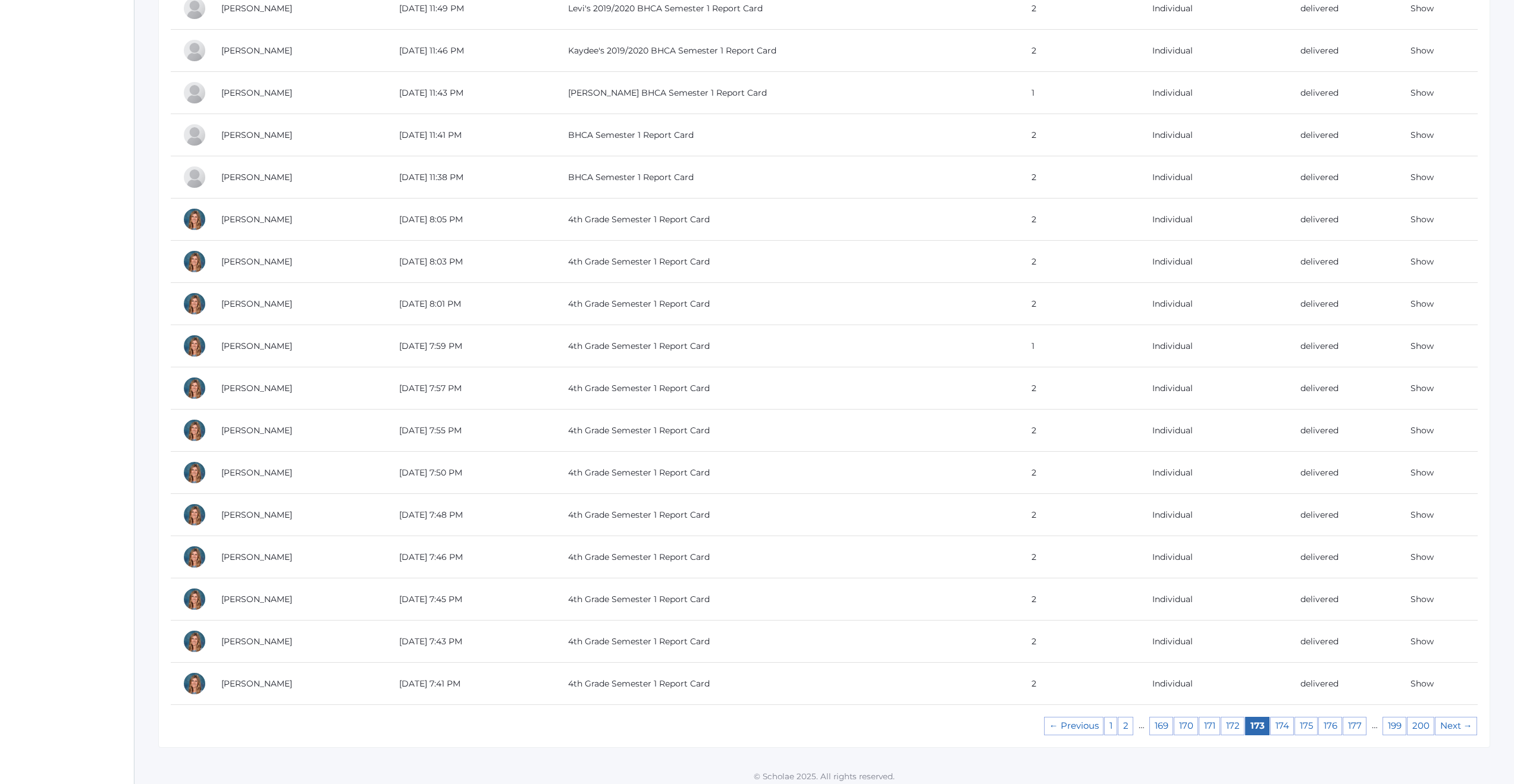
scroll to position [752, 0]
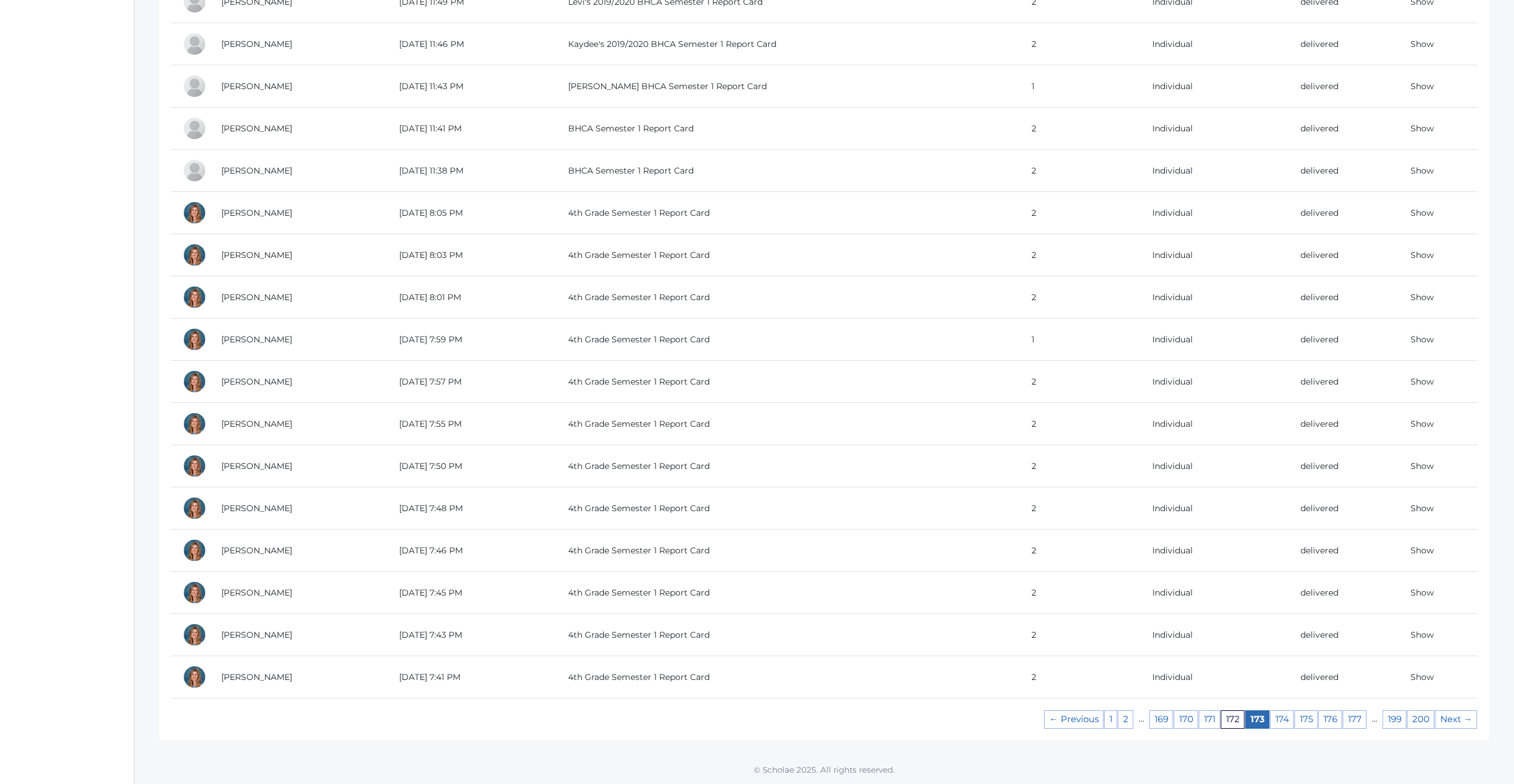
click at [1234, 719] on link "172" at bounding box center [1233, 720] width 24 height 18
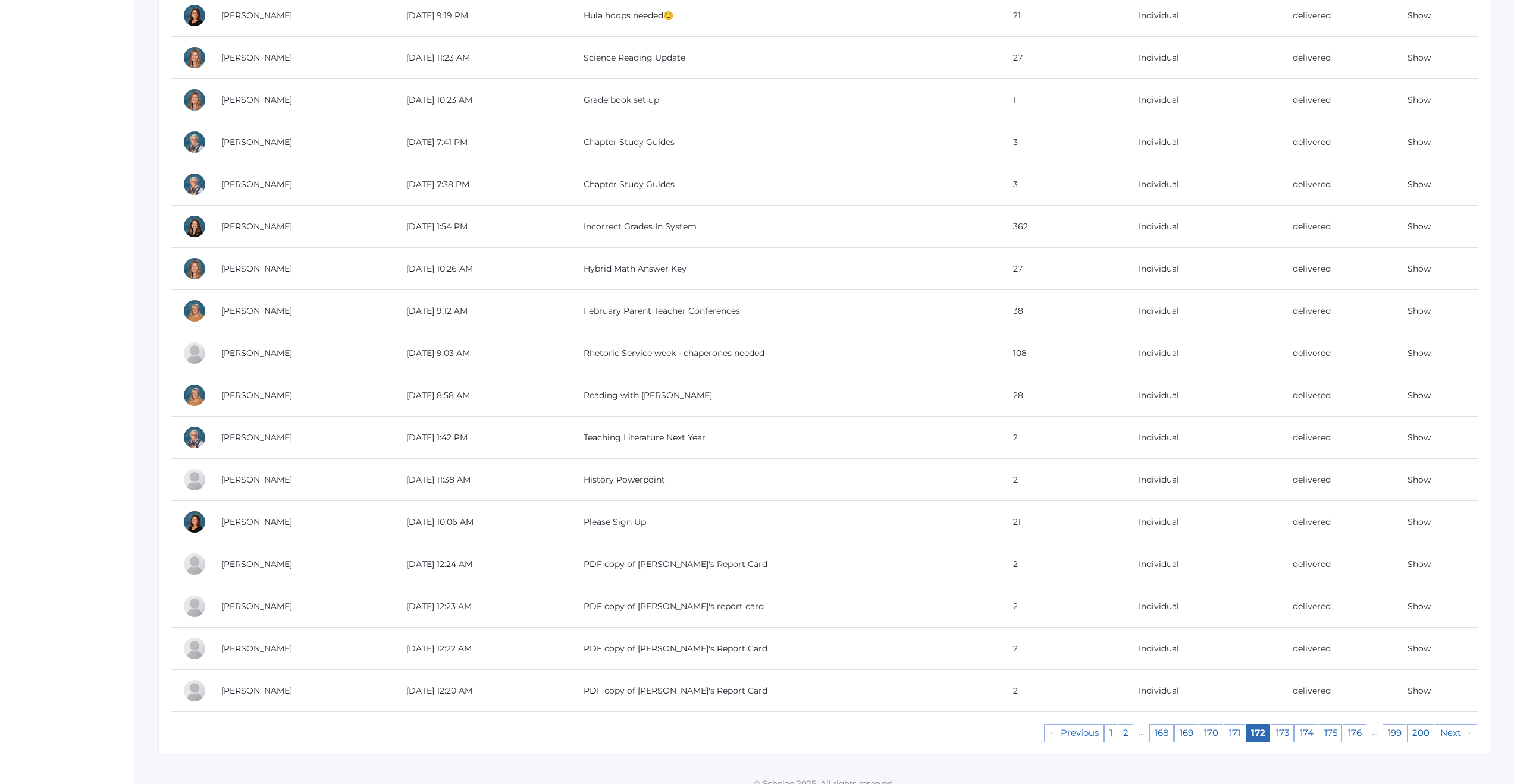
scroll to position [752, 0]
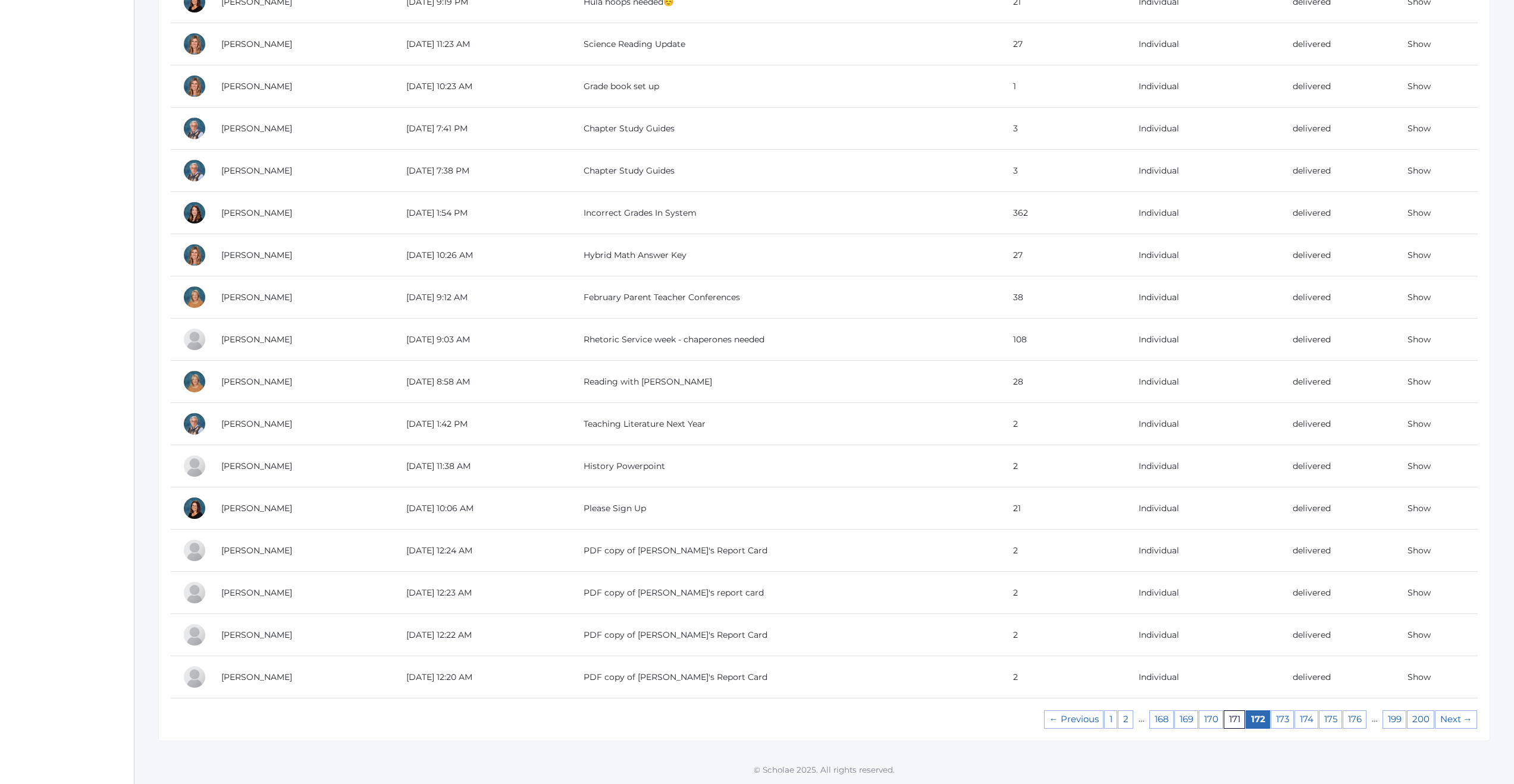
click at [1229, 722] on link "171" at bounding box center [1234, 720] width 21 height 18
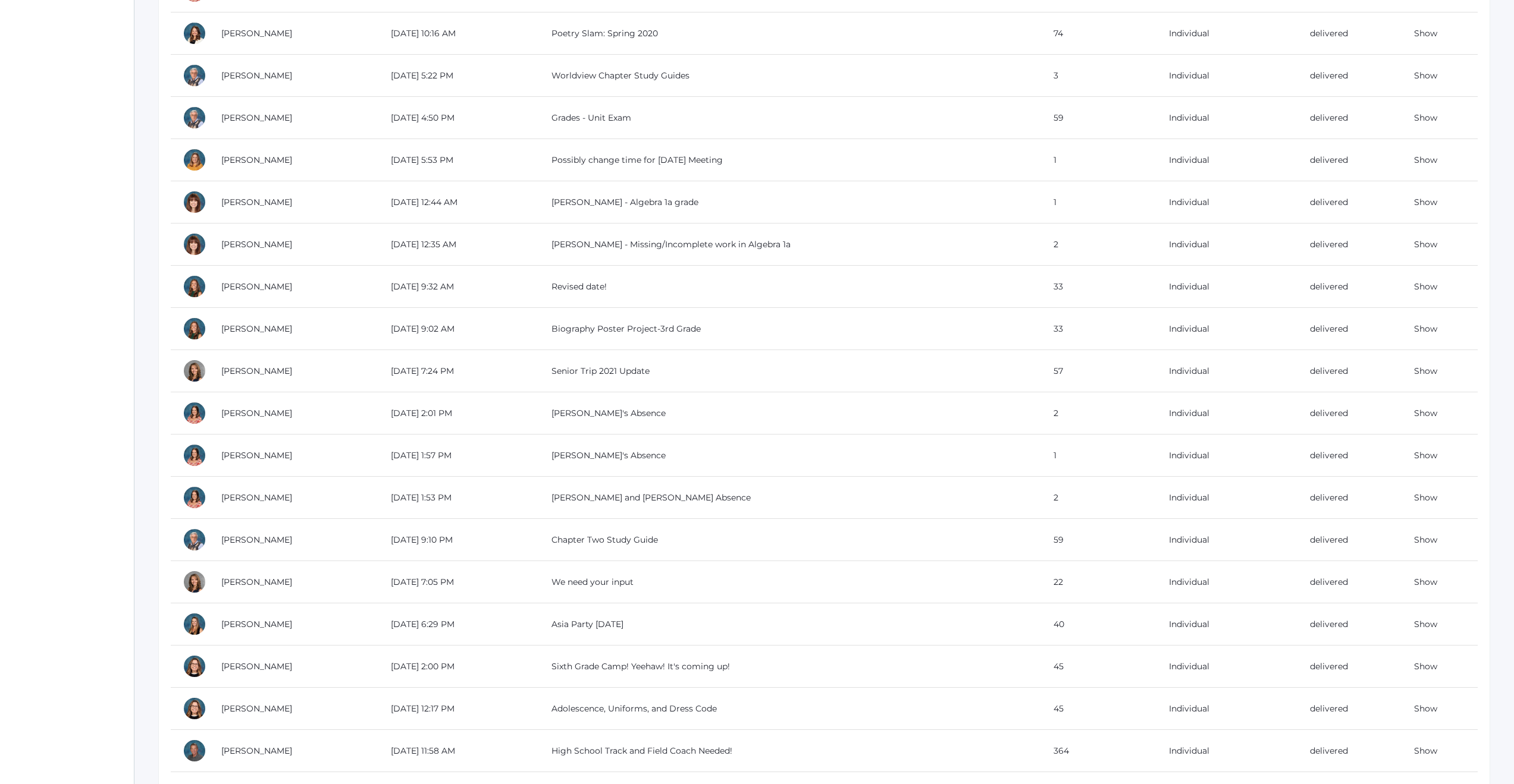
scroll to position [734, 0]
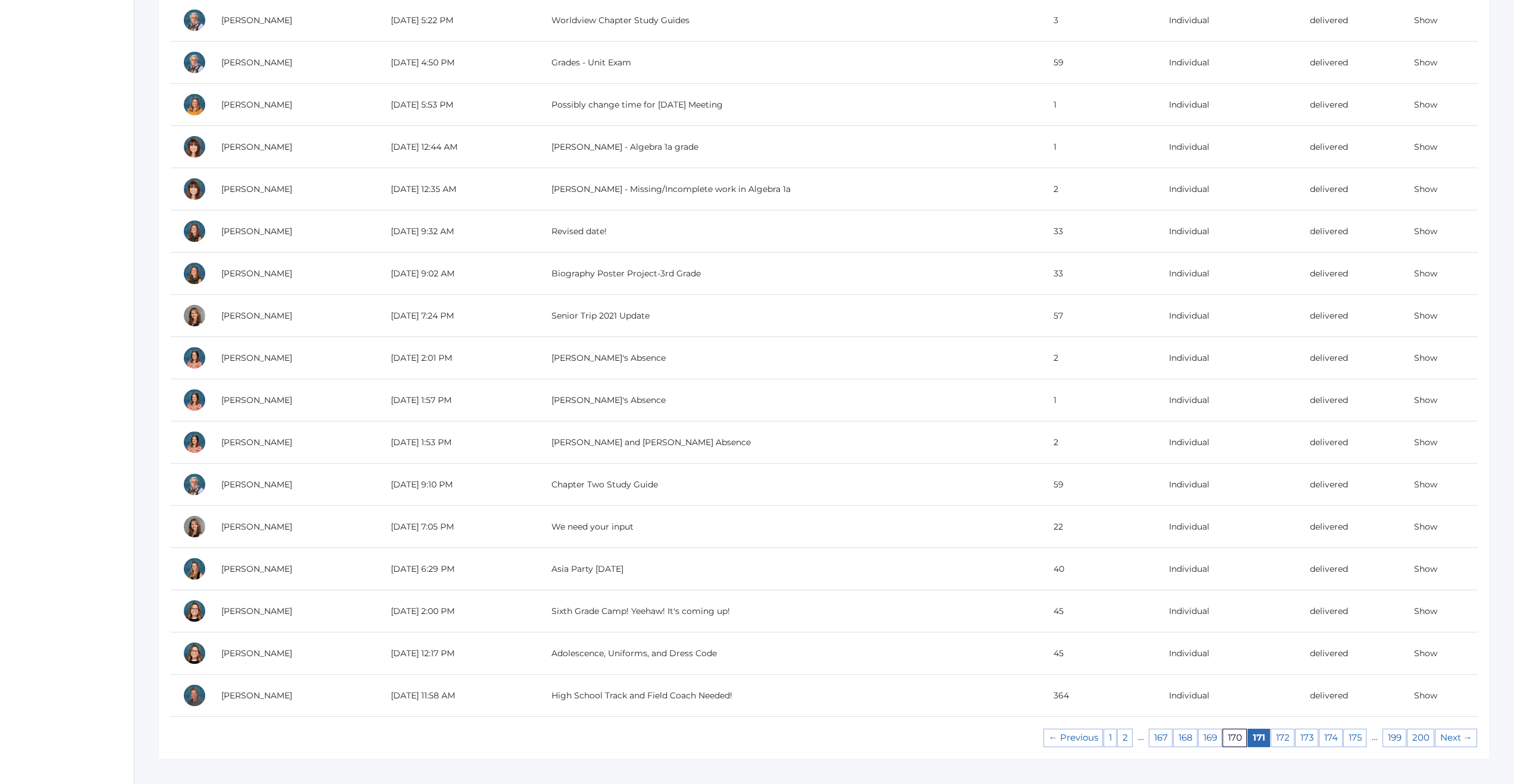
click at [1234, 733] on link "170" at bounding box center [1235, 738] width 25 height 18
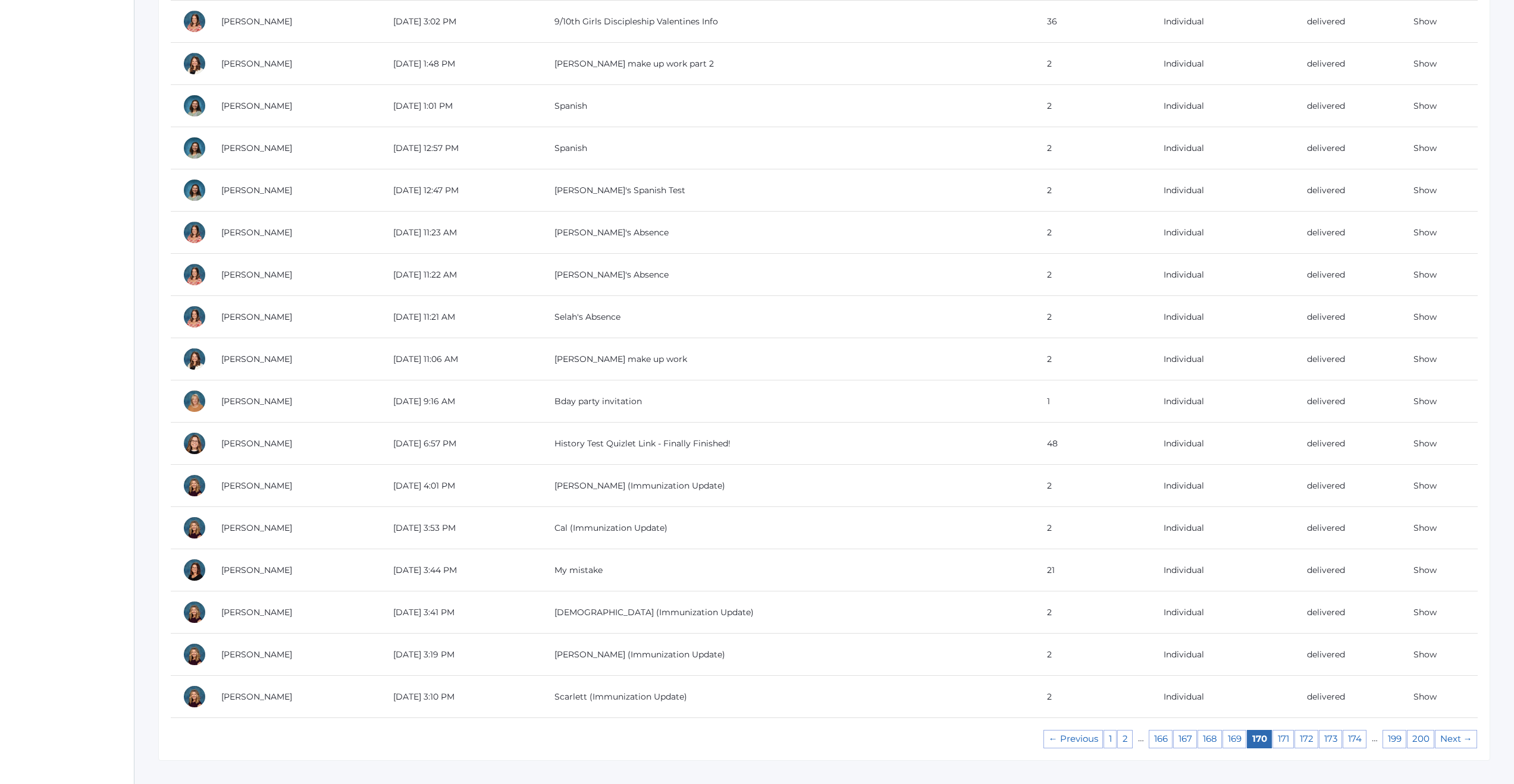
scroll to position [752, 0]
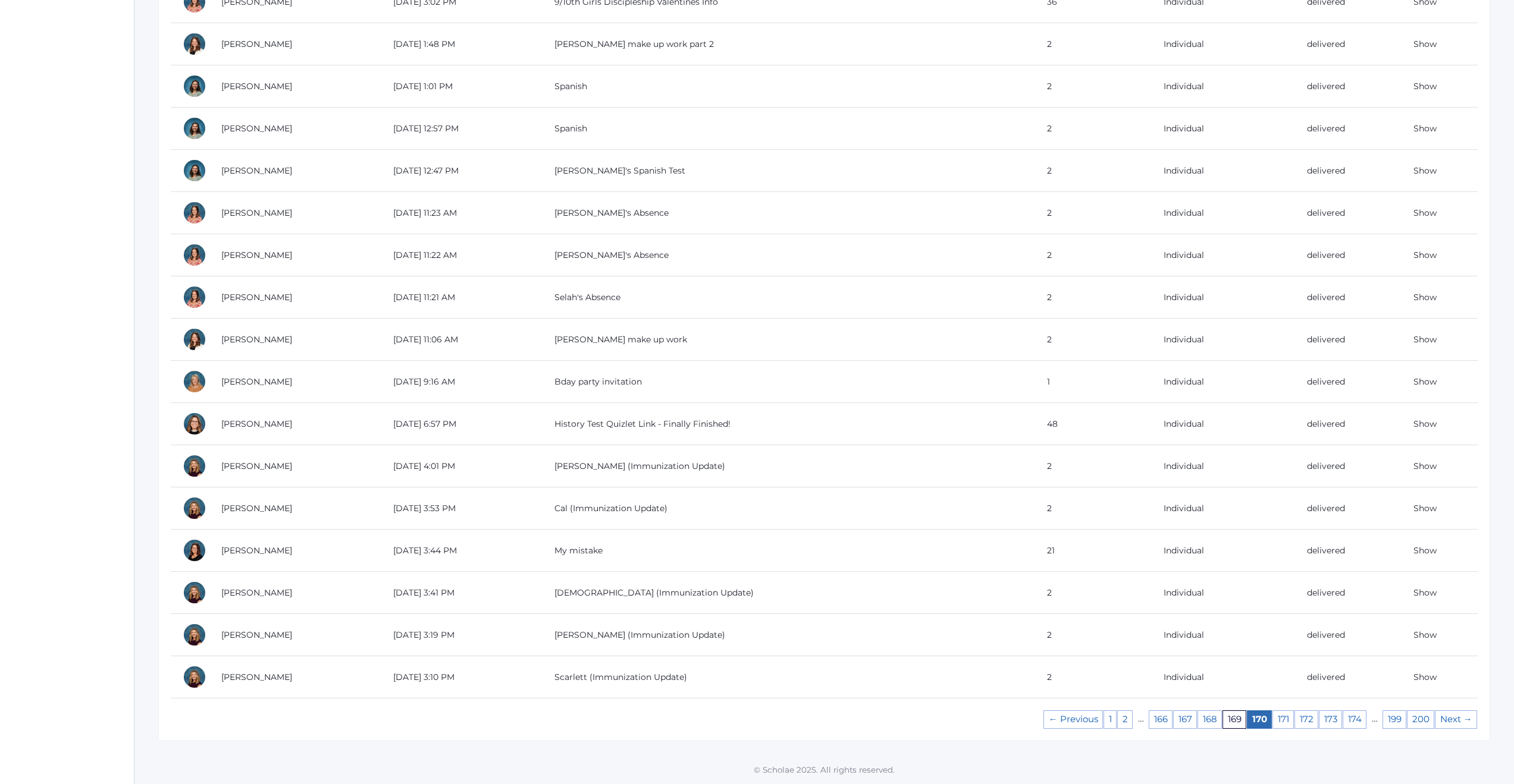
click at [1238, 724] on link "169" at bounding box center [1235, 720] width 24 height 18
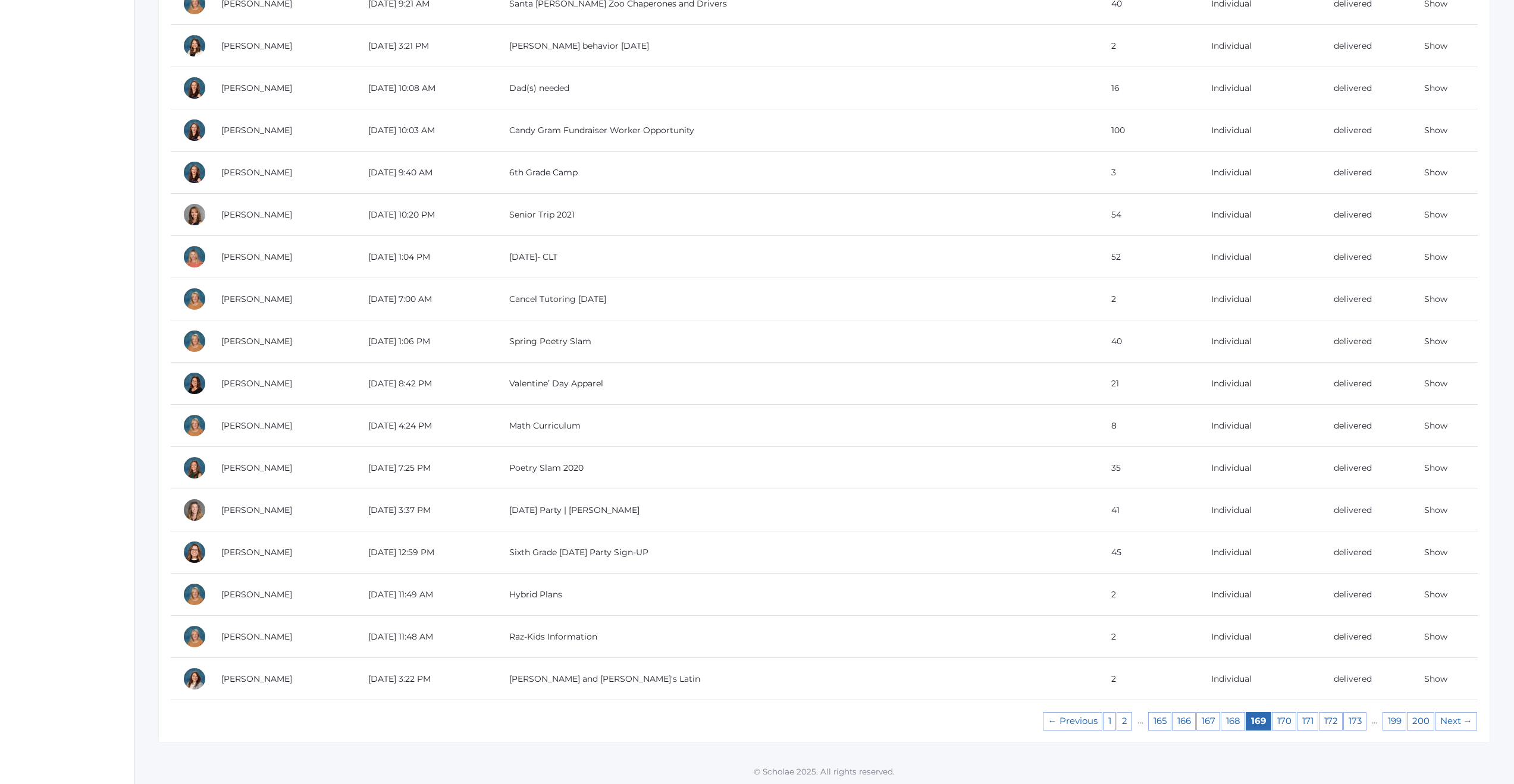
scroll to position [752, 0]
click at [1238, 725] on link "168" at bounding box center [1233, 720] width 25 height 18
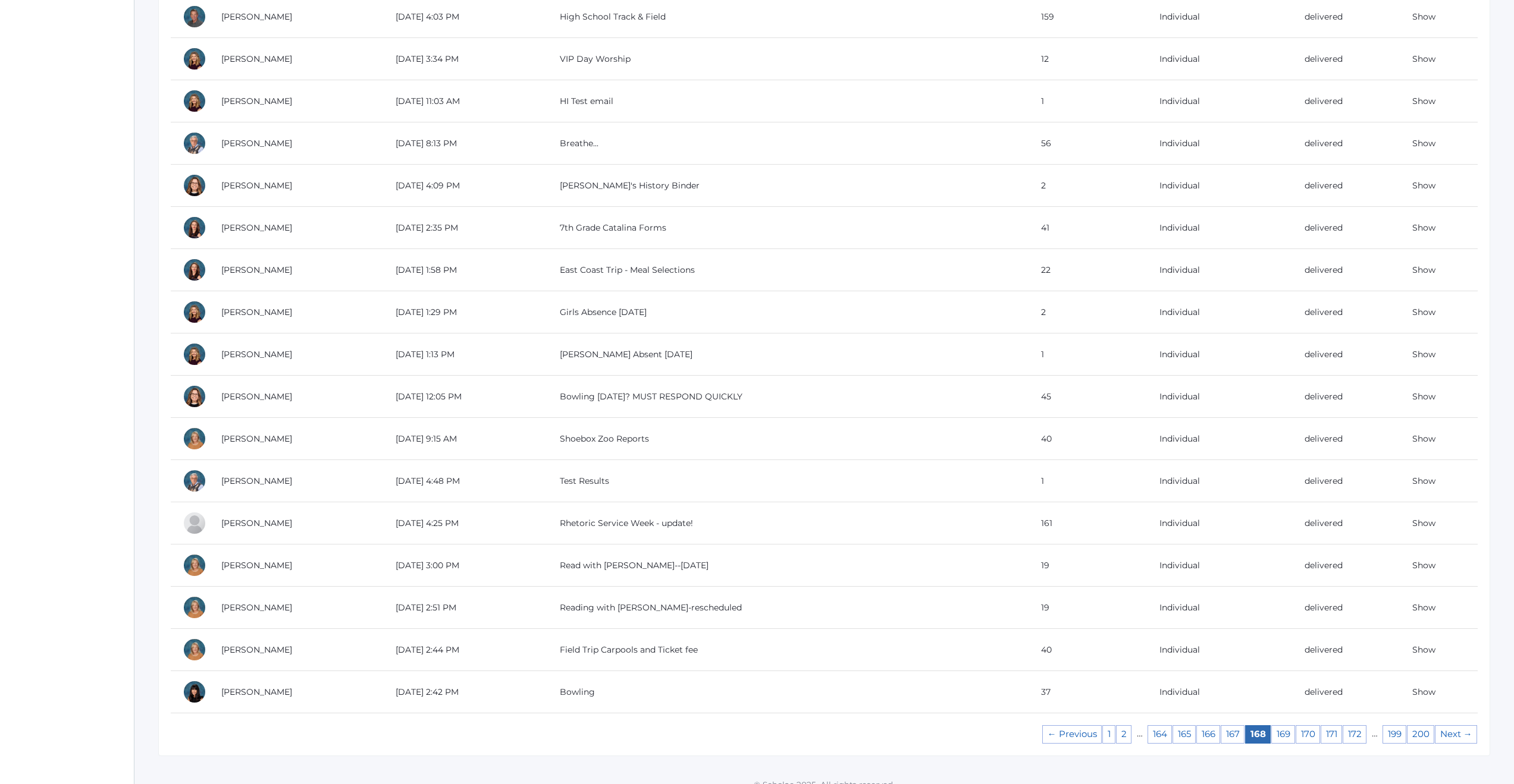
scroll to position [752, 0]
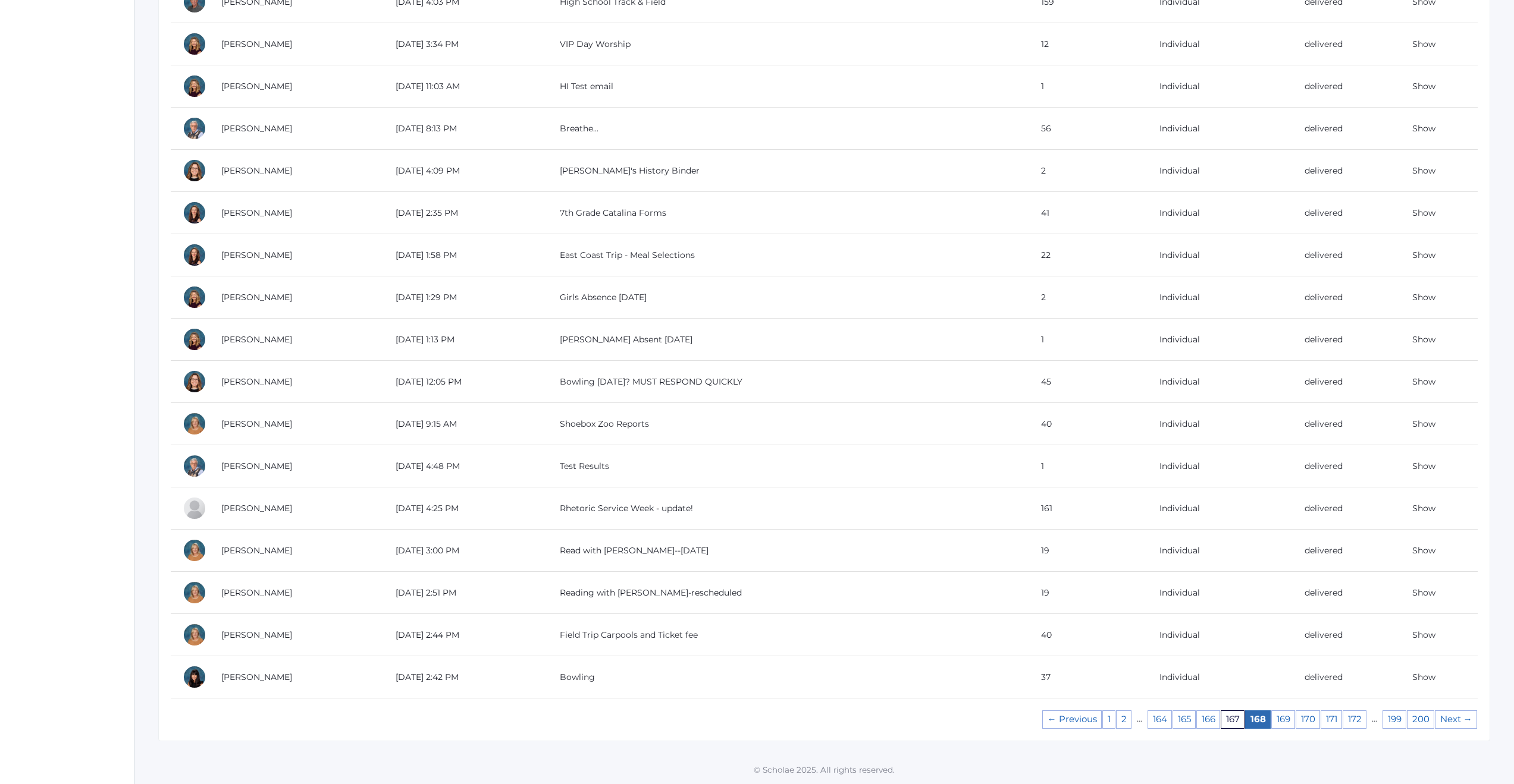
click at [1237, 721] on link "167" at bounding box center [1233, 720] width 24 height 18
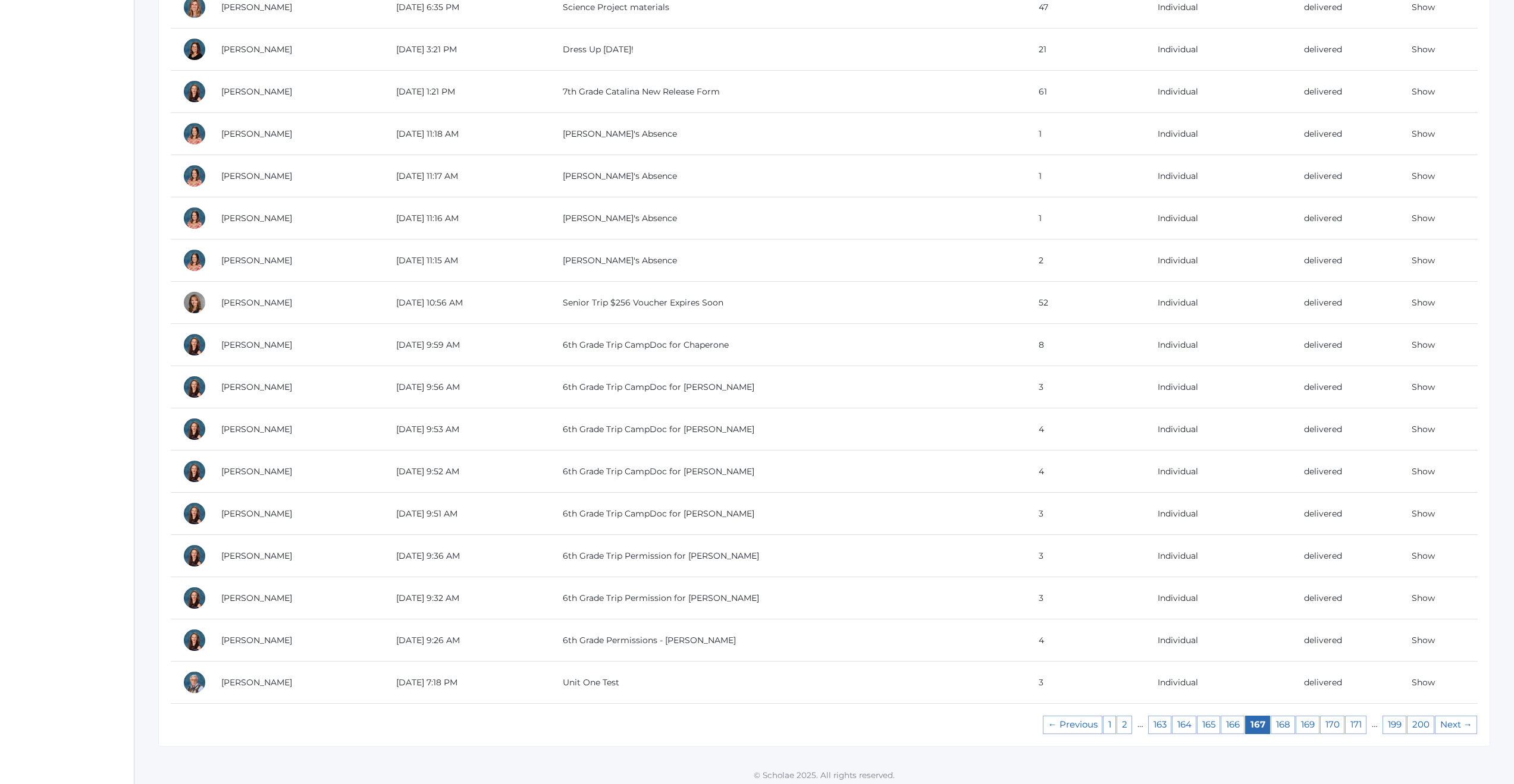
scroll to position [752, 0]
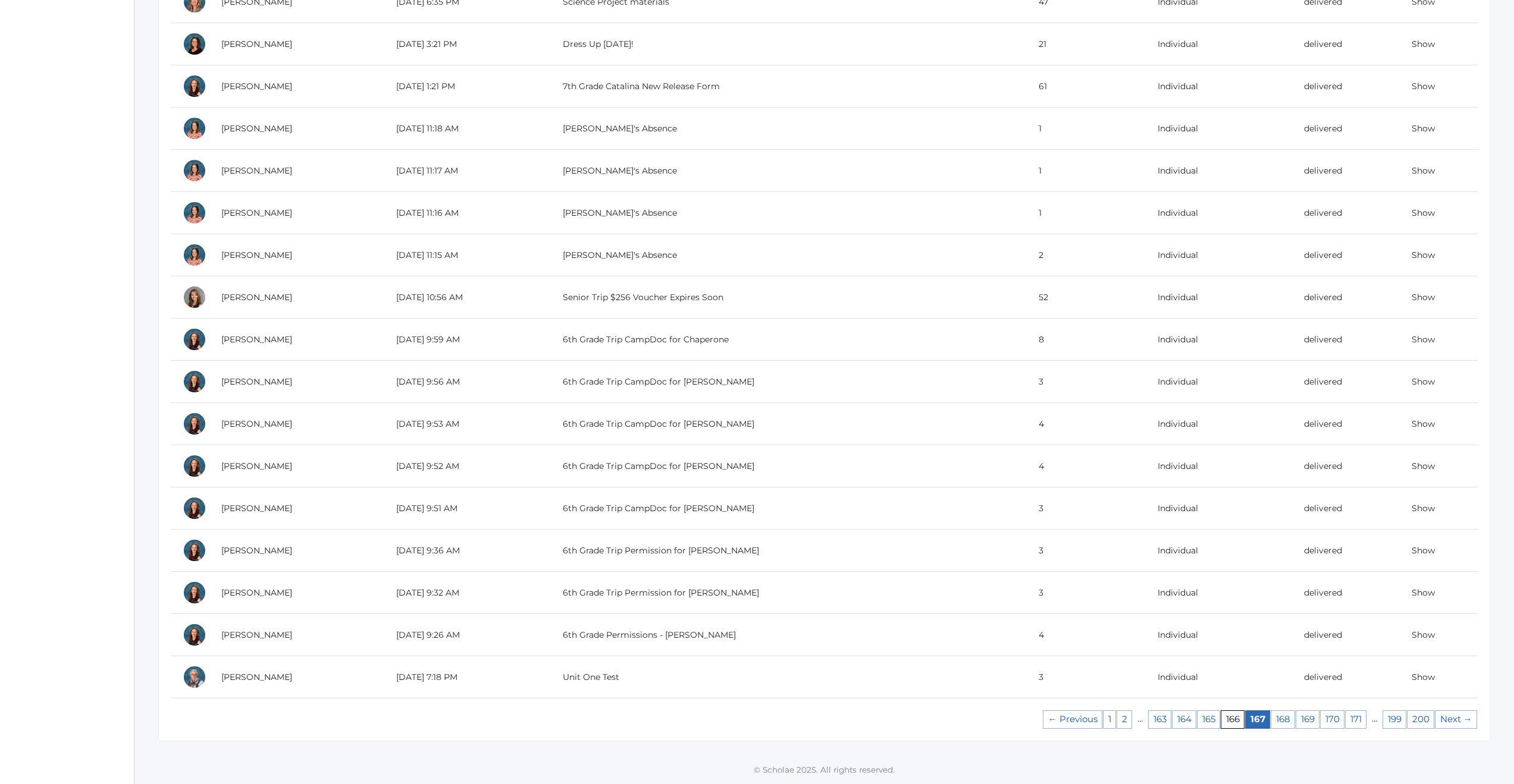
click at [1229, 716] on link "166" at bounding box center [1233, 720] width 24 height 18
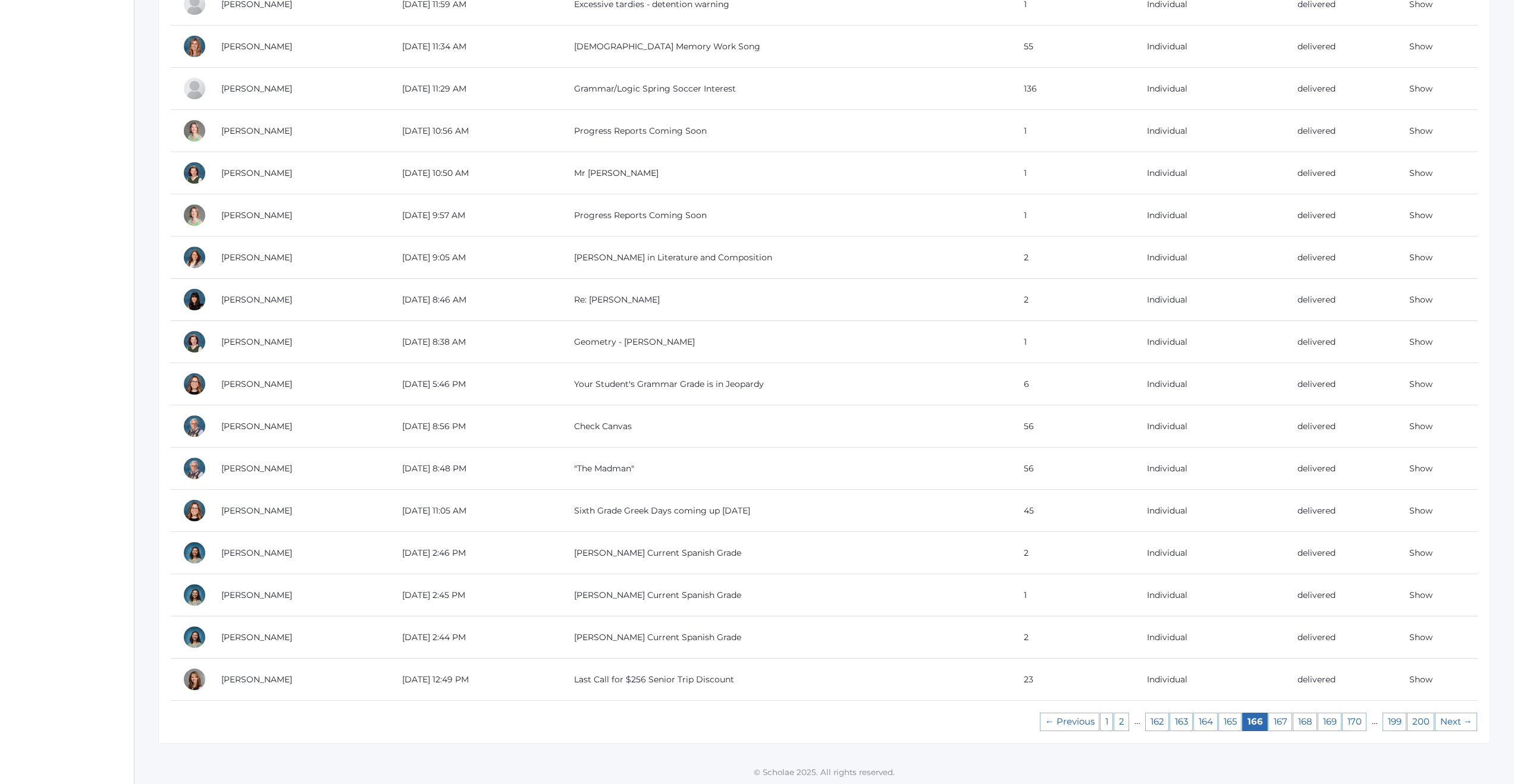
scroll to position [752, 0]
click at [1231, 719] on link "165" at bounding box center [1229, 720] width 23 height 18
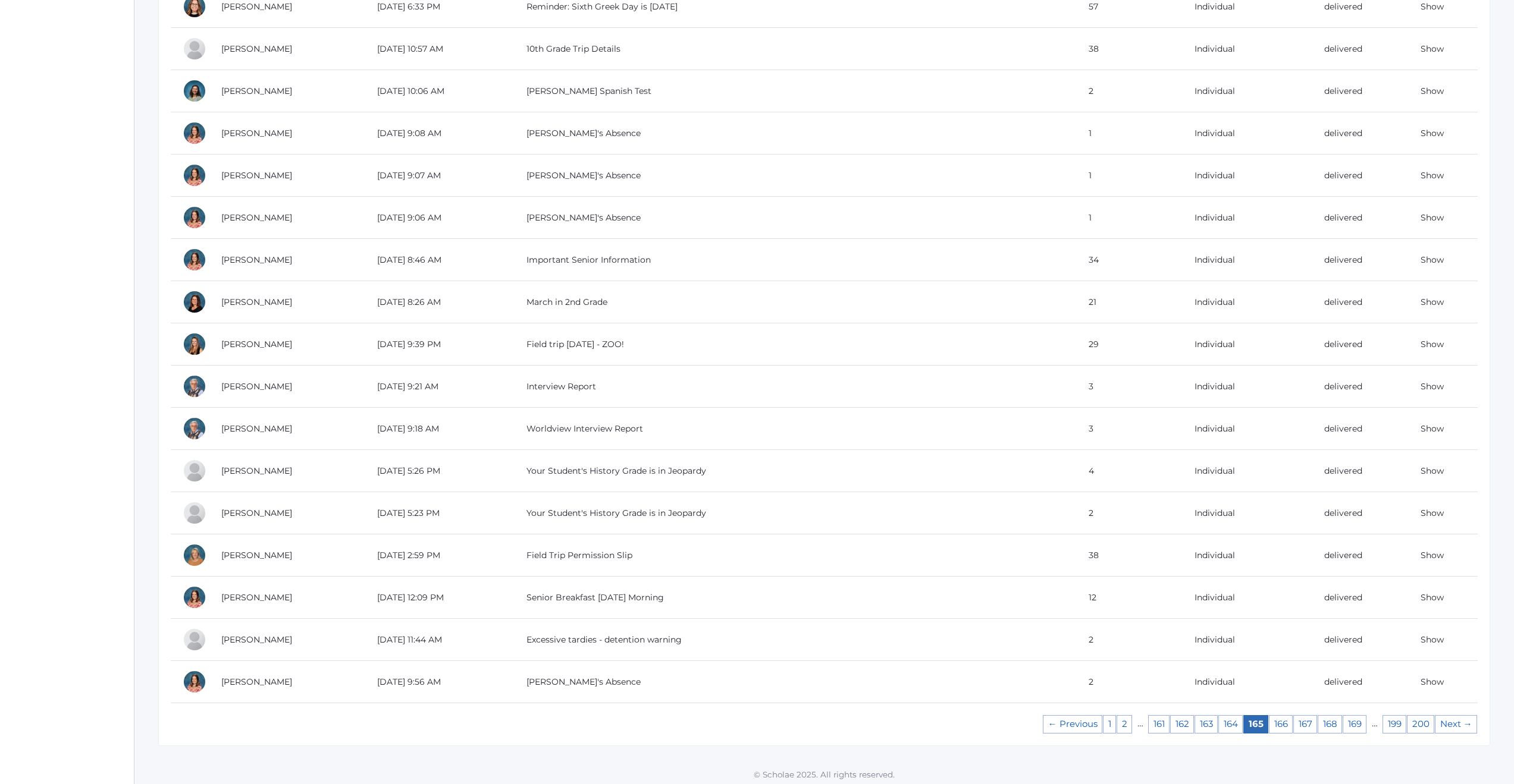
scroll to position [752, 0]
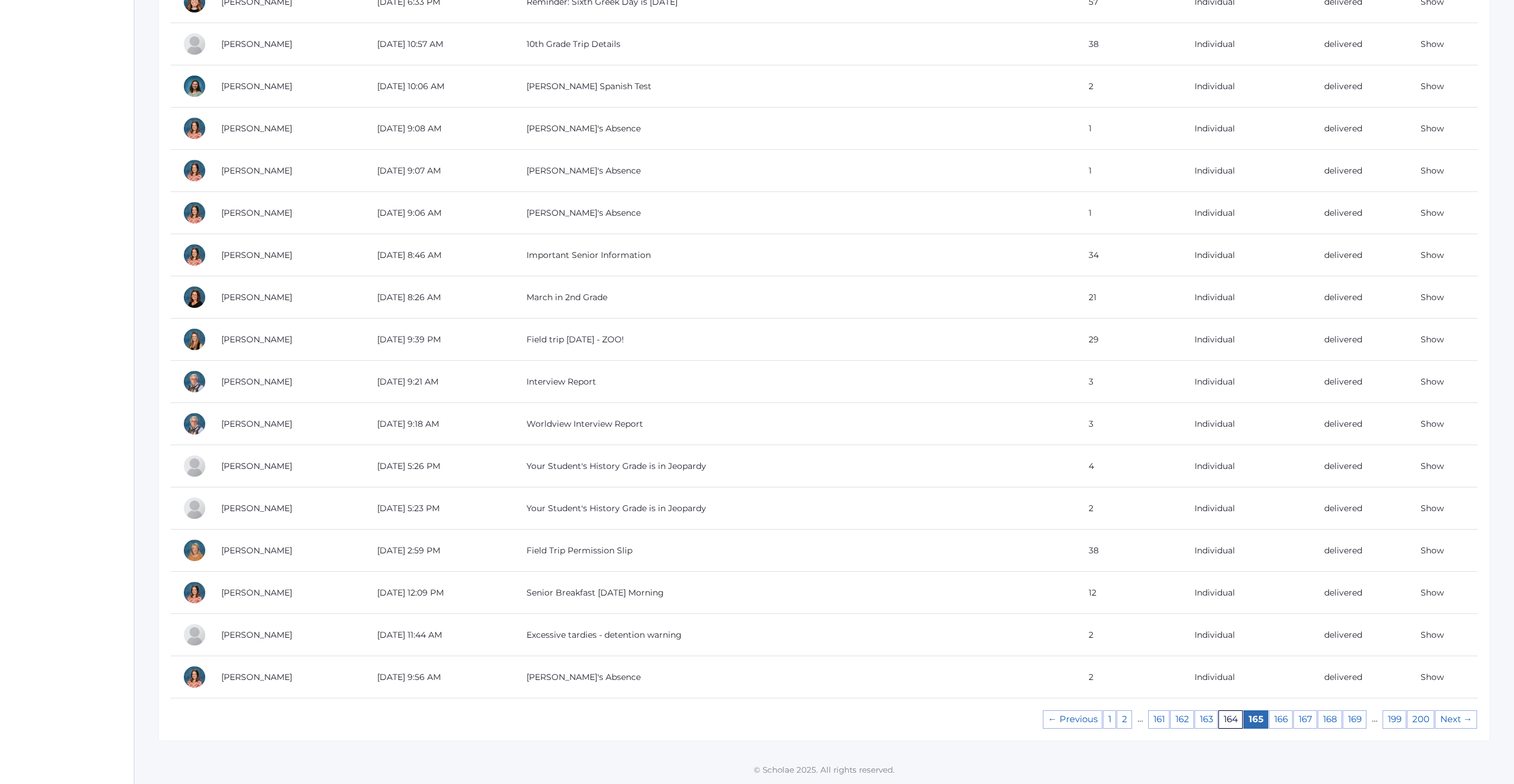
click at [1229, 721] on link "164" at bounding box center [1230, 720] width 25 height 18
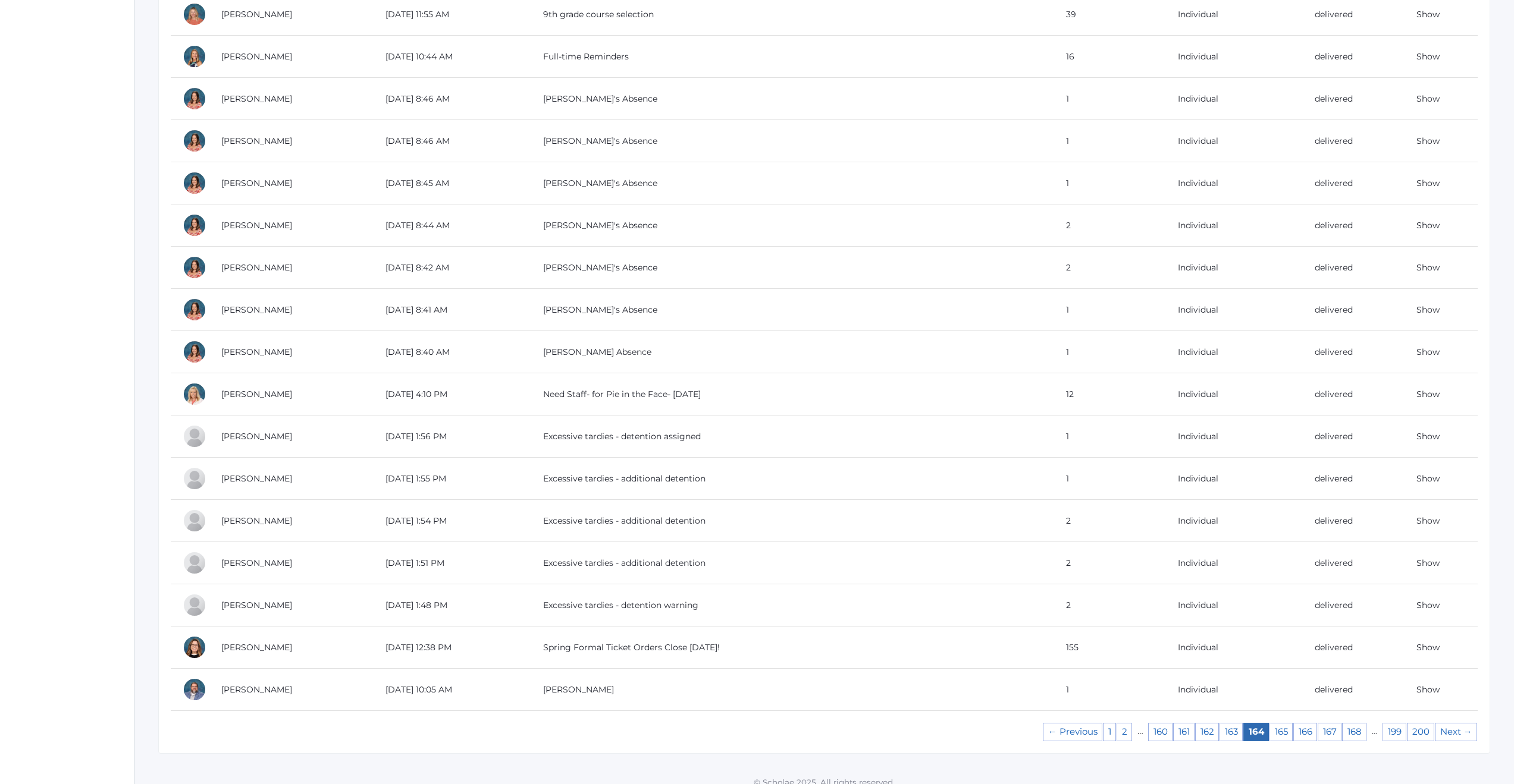
scroll to position [752, 0]
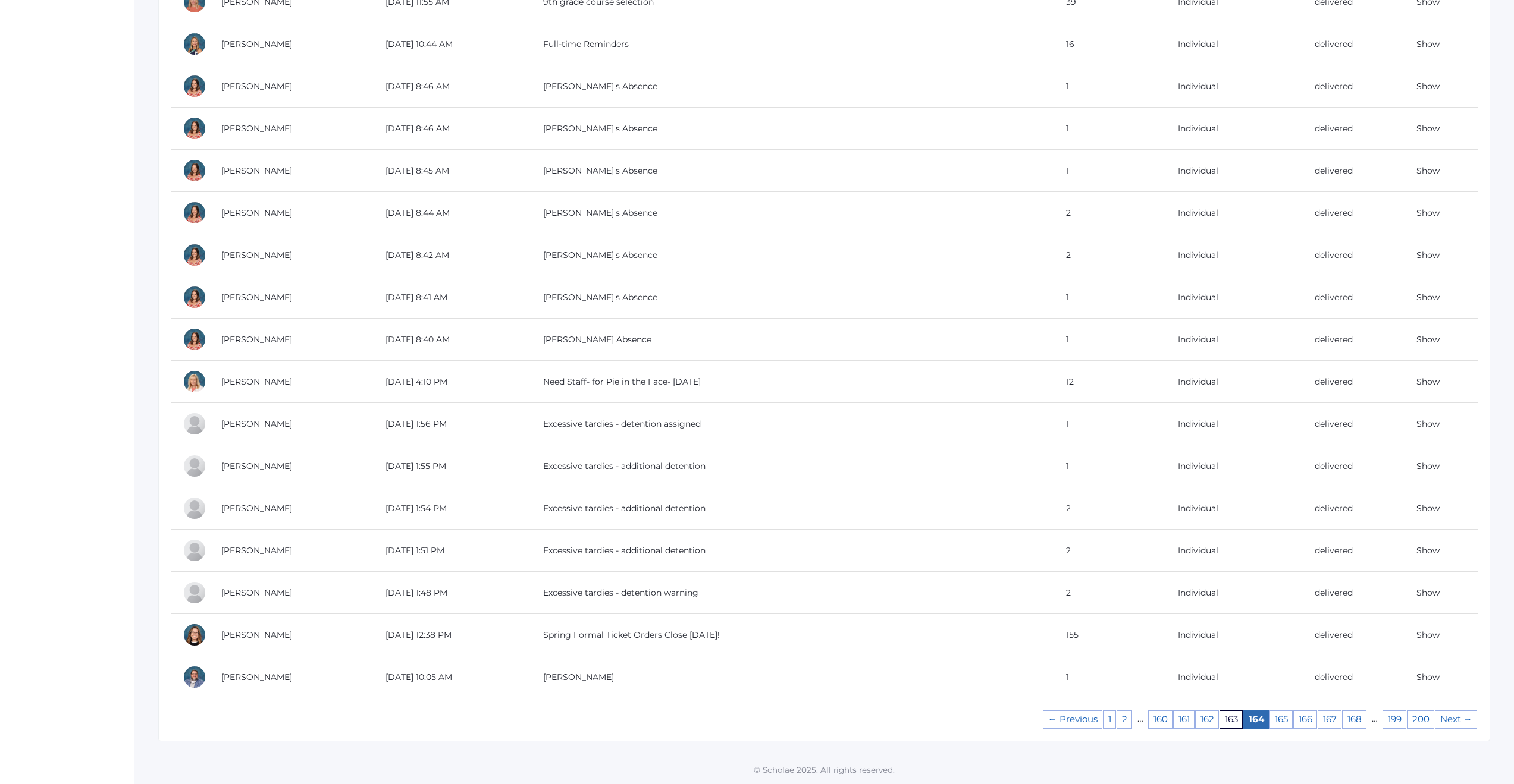
click at [1234, 714] on link "163" at bounding box center [1230, 720] width 23 height 18
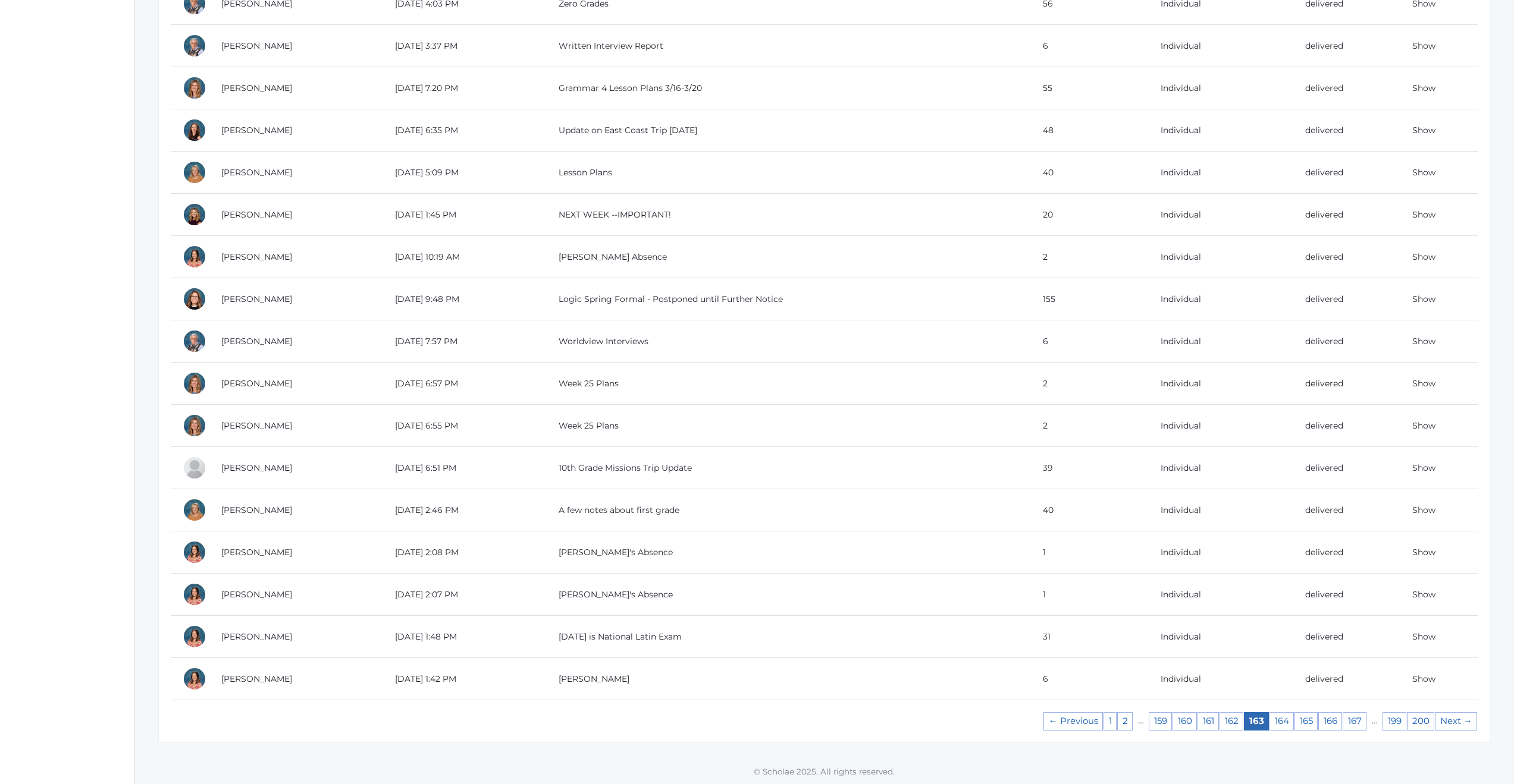
scroll to position [752, 0]
click at [1357, 721] on link "167" at bounding box center [1355, 720] width 24 height 18
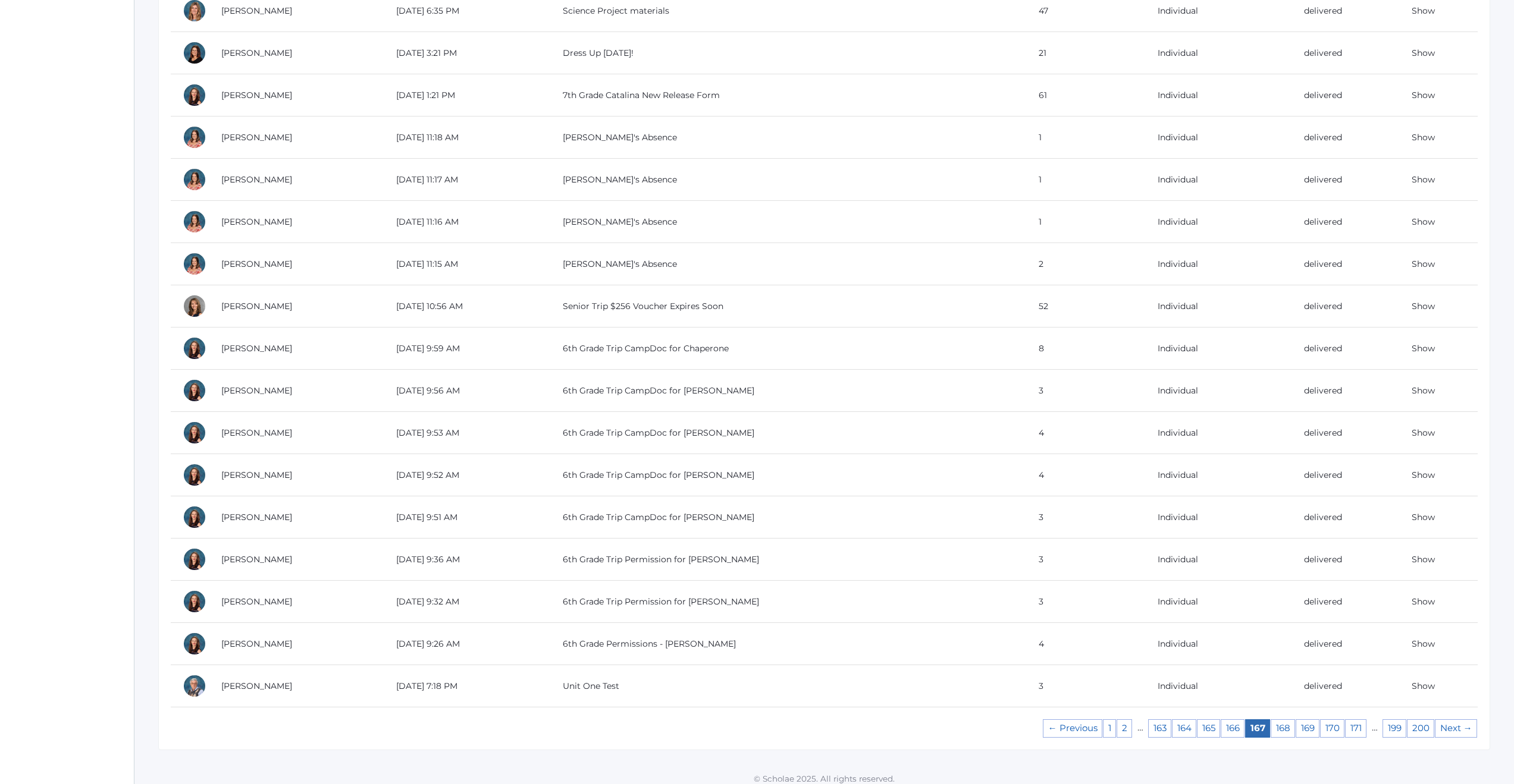
scroll to position [752, 0]
